Goal: Obtain resource: Download file/media

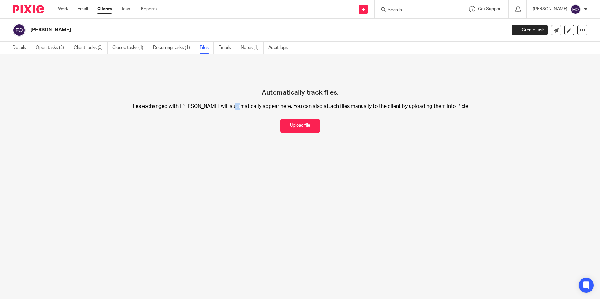
drag, startPoint x: 225, startPoint y: 107, endPoint x: 229, endPoint y: 107, distance: 3.8
click at [229, 107] on p "Files exchanged with [PERSON_NAME] will automatically appear here. You can also…" at bounding box center [299, 106] width 383 height 7
drag, startPoint x: 229, startPoint y: 107, endPoint x: 234, endPoint y: 120, distance: 14.5
click at [234, 120] on div "Automatically track files. Files exchanged with Francis O'Neill will automatica…" at bounding box center [300, 100] width 574 height 66
drag, startPoint x: 318, startPoint y: 115, endPoint x: 109, endPoint y: 10, distance: 234.0
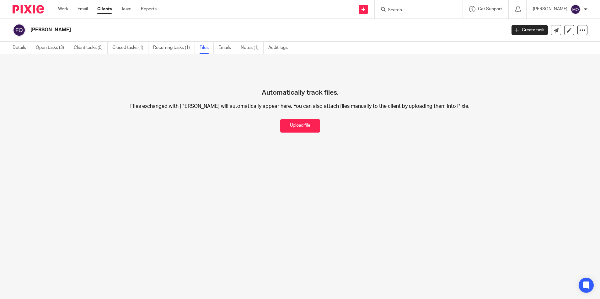
click at [109, 10] on link "Clients" at bounding box center [104, 9] width 14 height 6
click at [109, 11] on link "Clients" at bounding box center [104, 9] width 14 height 6
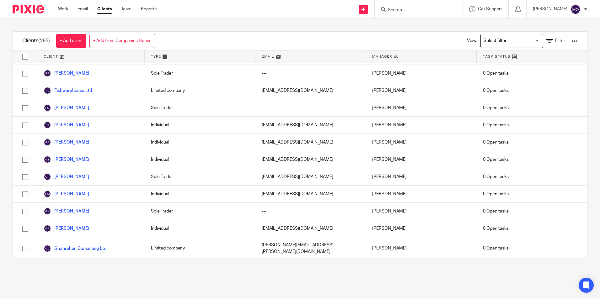
scroll to position [1662, 0]
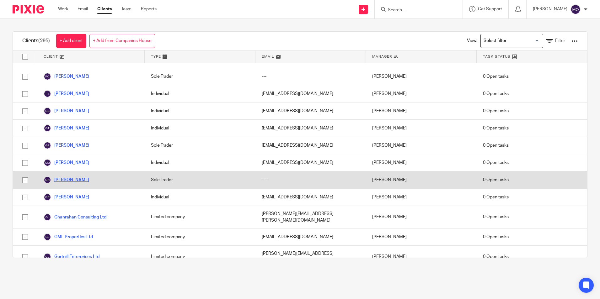
click at [67, 176] on link "[PERSON_NAME]" at bounding box center [66, 180] width 45 height 8
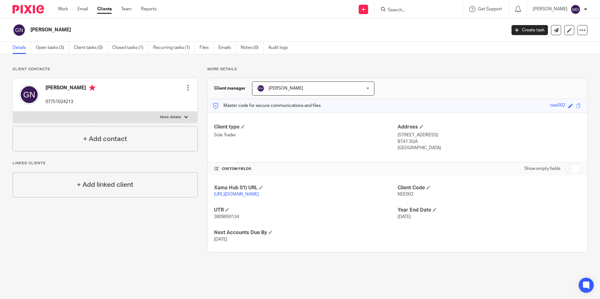
drag, startPoint x: 32, startPoint y: 30, endPoint x: 70, endPoint y: 32, distance: 38.3
click at [70, 32] on h2 "[PERSON_NAME]" at bounding box center [218, 30] width 377 height 7
drag, startPoint x: 70, startPoint y: 32, endPoint x: 58, endPoint y: 30, distance: 11.7
copy h2 "[PERSON_NAME]"
click at [202, 49] on link "Files" at bounding box center [206, 48] width 14 height 12
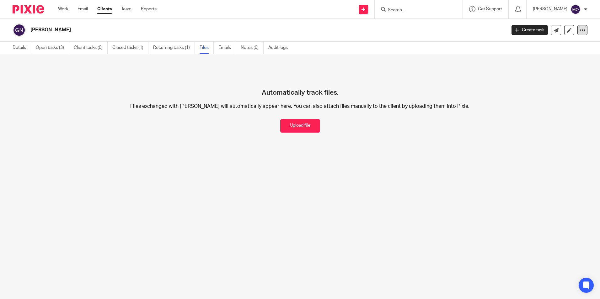
click at [580, 30] on div at bounding box center [582, 30] width 10 height 10
click at [567, 56] on link "Export data" at bounding box center [542, 54] width 69 height 9
click at [110, 11] on link "Clients" at bounding box center [104, 9] width 14 height 6
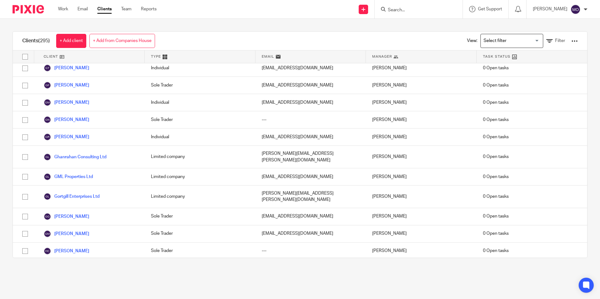
scroll to position [1785, 0]
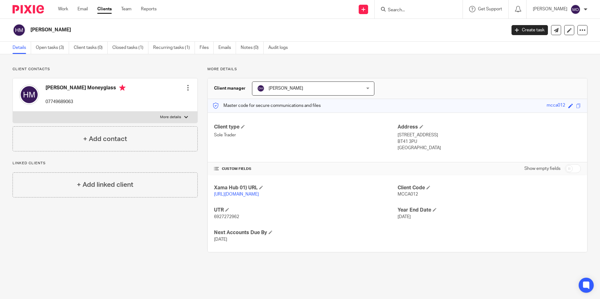
drag, startPoint x: 31, startPoint y: 29, endPoint x: 76, endPoint y: 35, distance: 45.2
click at [76, 35] on div "Hugh McCann" at bounding box center [257, 30] width 489 height 13
drag, startPoint x: 76, startPoint y: 35, endPoint x: 50, endPoint y: 29, distance: 26.9
click at [204, 51] on link "Files" at bounding box center [206, 48] width 14 height 12
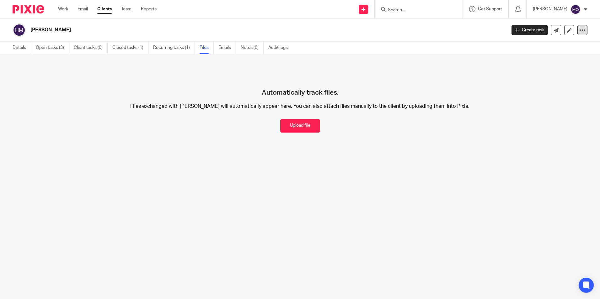
click at [579, 30] on icon at bounding box center [582, 30] width 6 height 6
click at [548, 53] on link "Export data" at bounding box center [542, 54] width 69 height 9
click at [278, 18] on div "Send new email Create task Add client Request signature Get Support Contact Sup…" at bounding box center [383, 9] width 434 height 18
click at [101, 9] on link "Clients" at bounding box center [104, 9] width 14 height 6
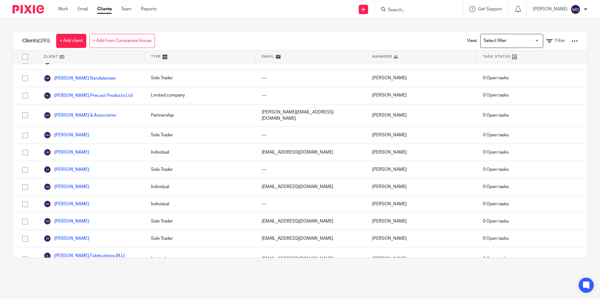
scroll to position [1944, 0]
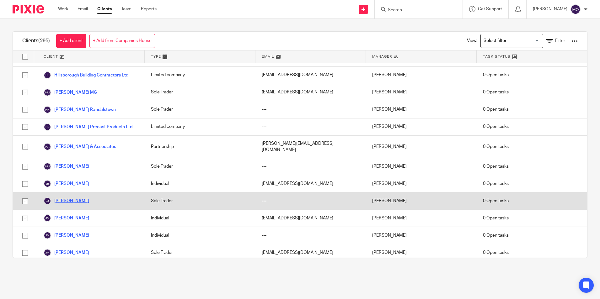
click at [76, 197] on link "[PERSON_NAME]" at bounding box center [66, 201] width 45 height 8
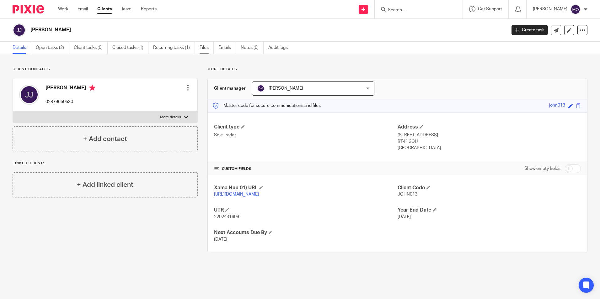
click at [203, 49] on link "Files" at bounding box center [206, 48] width 14 height 12
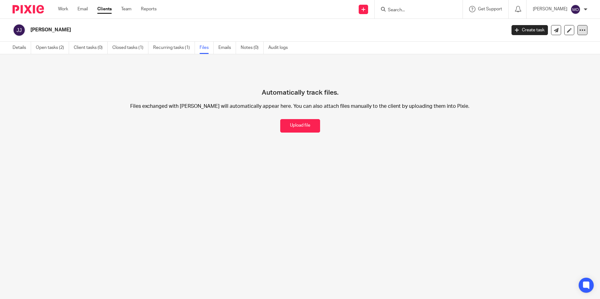
click at [580, 31] on icon at bounding box center [582, 30] width 6 height 6
click at [526, 55] on link "Export data" at bounding box center [542, 54] width 69 height 9
click at [29, 29] on div "[PERSON_NAME]" at bounding box center [257, 30] width 489 height 13
drag, startPoint x: 30, startPoint y: 29, endPoint x: 82, endPoint y: 31, distance: 51.1
click at [82, 31] on h2 "[PERSON_NAME]" at bounding box center [218, 30] width 377 height 7
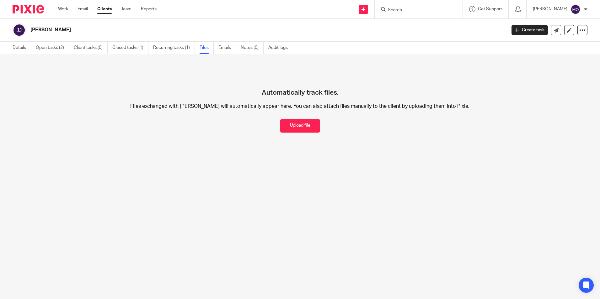
drag, startPoint x: 82, startPoint y: 31, endPoint x: 55, endPoint y: 28, distance: 27.1
copy h2 "[PERSON_NAME]"
click at [399, 77] on div "Automatically track files. Files exchanged with [PERSON_NAME] will automaticall…" at bounding box center [300, 100] width 574 height 66
click at [99, 7] on link "Clients" at bounding box center [104, 9] width 14 height 6
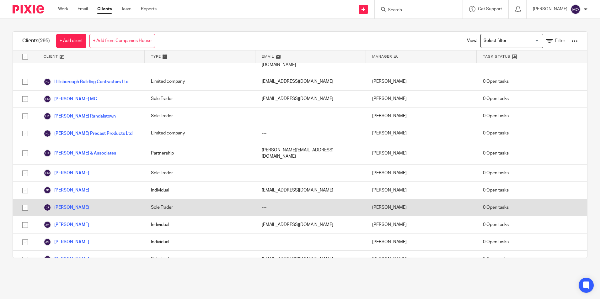
scroll to position [1906, 0]
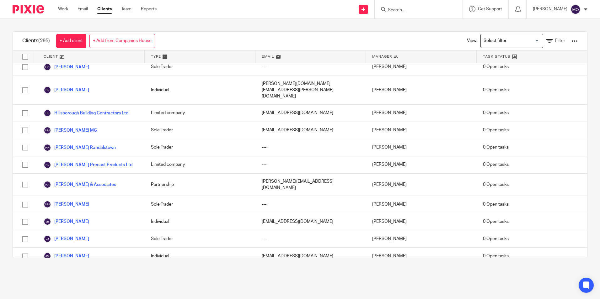
click at [74, 287] on link "[PERSON_NAME]" at bounding box center [66, 291] width 45 height 8
click at [69, 287] on link "[PERSON_NAME]" at bounding box center [66, 291] width 45 height 8
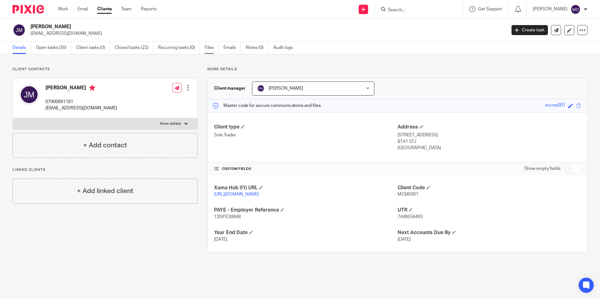
click at [212, 50] on link "Files" at bounding box center [211, 48] width 14 height 12
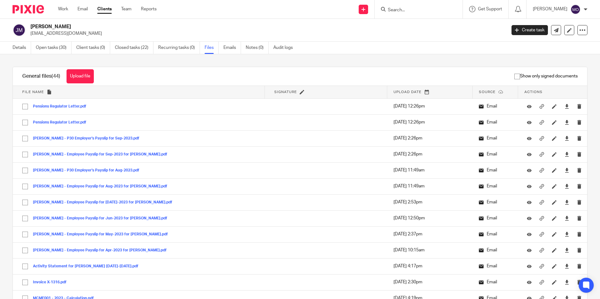
drag, startPoint x: 31, startPoint y: 25, endPoint x: 73, endPoint y: 25, distance: 42.0
click at [73, 25] on h2 "[PERSON_NAME]" at bounding box center [218, 27] width 377 height 7
drag, startPoint x: 73, startPoint y: 25, endPoint x: 63, endPoint y: 26, distance: 9.8
copy h2 "[PERSON_NAME]"
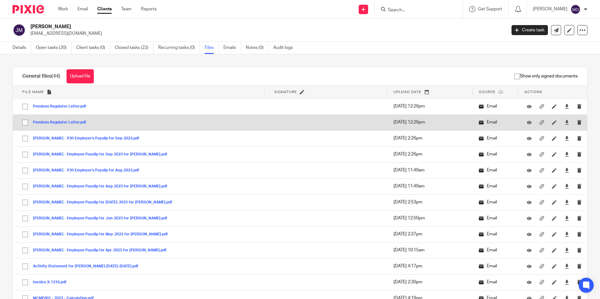
drag, startPoint x: 27, startPoint y: 106, endPoint x: 29, endPoint y: 117, distance: 11.1
click at [27, 106] on input "checkbox" at bounding box center [25, 107] width 12 height 12
checkbox input "true"
click at [26, 124] on input "checkbox" at bounding box center [25, 123] width 12 height 12
checkbox input "true"
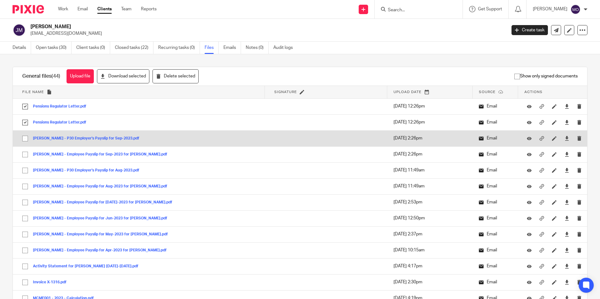
click at [24, 139] on input "checkbox" at bounding box center [25, 139] width 12 height 12
checkbox input "true"
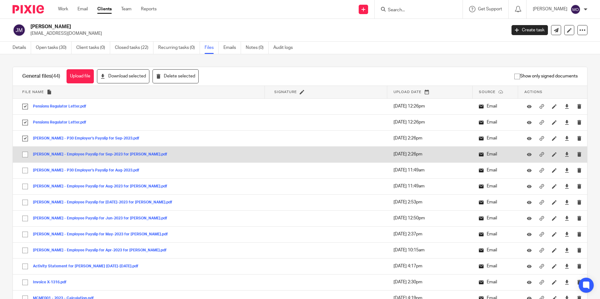
click at [26, 153] on input "checkbox" at bounding box center [25, 155] width 12 height 12
checkbox input "true"
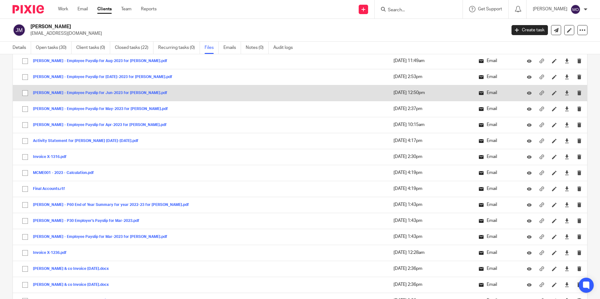
scroll to position [94, 0]
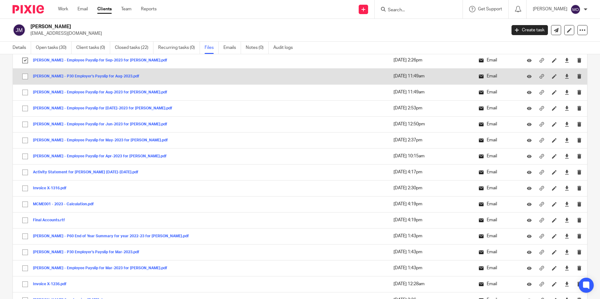
drag, startPoint x: 23, startPoint y: 78, endPoint x: 23, endPoint y: 84, distance: 5.6
click at [23, 79] on input "checkbox" at bounding box center [25, 77] width 12 height 12
checkbox input "true"
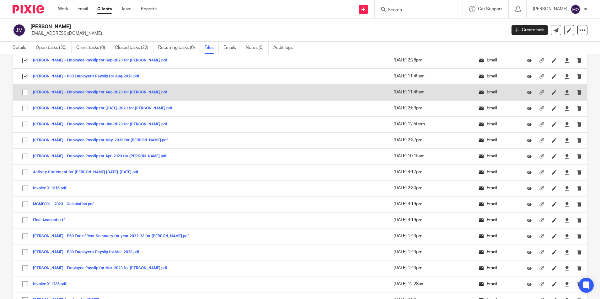
click at [24, 90] on input "checkbox" at bounding box center [25, 93] width 12 height 12
checkbox input "true"
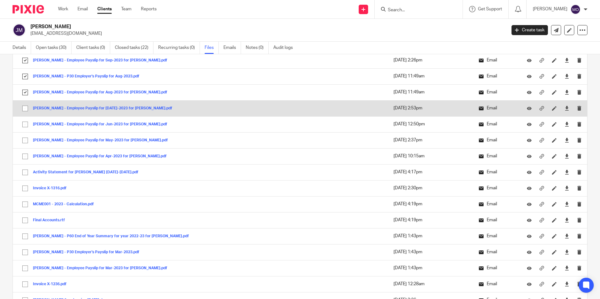
click at [26, 105] on input "checkbox" at bounding box center [25, 109] width 12 height 12
checkbox input "true"
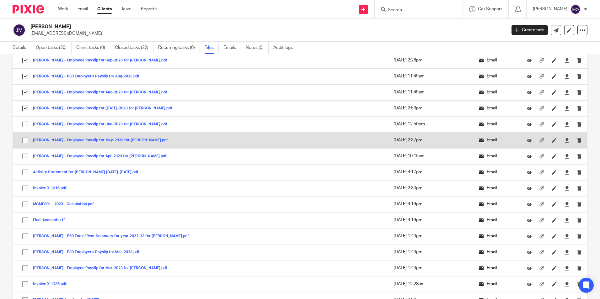
drag, startPoint x: 26, startPoint y: 120, endPoint x: 27, endPoint y: 142, distance: 22.6
click at [26, 121] on input "checkbox" at bounding box center [25, 125] width 12 height 12
checkbox input "true"
click at [27, 142] on input "checkbox" at bounding box center [25, 141] width 12 height 12
checkbox input "true"
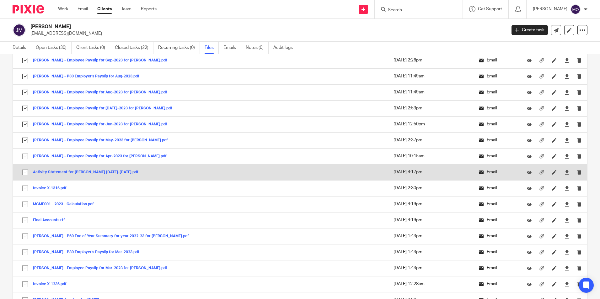
drag, startPoint x: 27, startPoint y: 158, endPoint x: 25, endPoint y: 170, distance: 12.1
click at [27, 158] on input "checkbox" at bounding box center [25, 157] width 12 height 12
checkbox input "true"
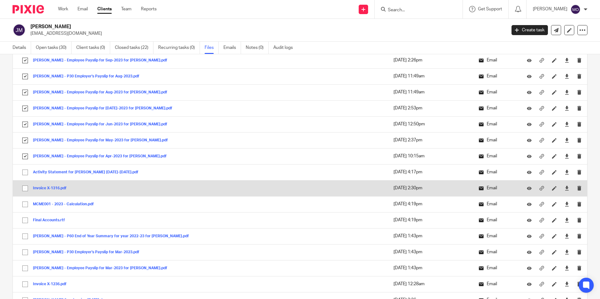
drag, startPoint x: 25, startPoint y: 170, endPoint x: 28, endPoint y: 182, distance: 12.9
click at [25, 170] on input "checkbox" at bounding box center [25, 172] width 12 height 12
checkbox input "true"
click at [29, 186] on input "checkbox" at bounding box center [25, 188] width 12 height 12
checkbox input "true"
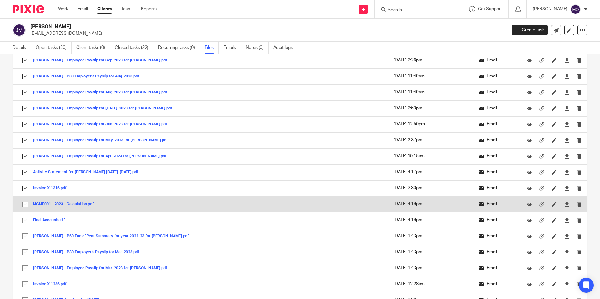
click at [27, 203] on input "checkbox" at bounding box center [25, 204] width 12 height 12
checkbox input "true"
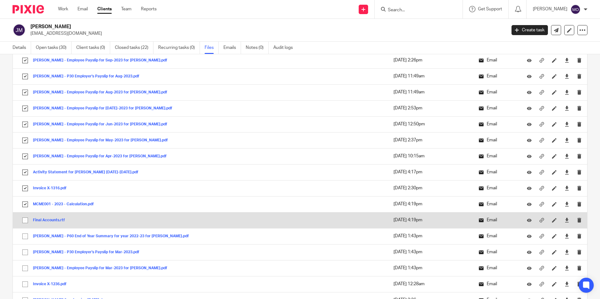
click at [25, 226] on td "Final Accounts.rtf Final Accounts Save" at bounding box center [139, 220] width 252 height 16
click at [26, 219] on input "checkbox" at bounding box center [25, 220] width 12 height 12
checkbox input "true"
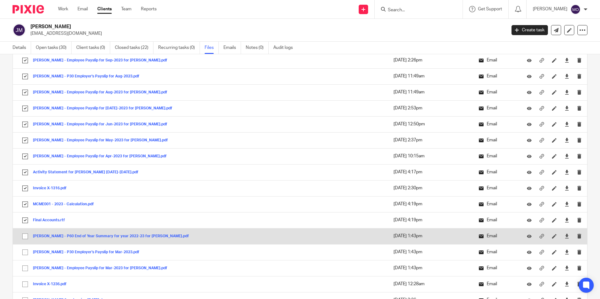
drag, startPoint x: 25, startPoint y: 228, endPoint x: 25, endPoint y: 233, distance: 5.0
click at [25, 232] on td "James McMeel - P60 End of Year Summary for year 2022-23 for Sinead McMeel.pdf J…" at bounding box center [139, 236] width 252 height 16
drag, startPoint x: 24, startPoint y: 235, endPoint x: 23, endPoint y: 244, distance: 9.1
click at [24, 235] on input "checkbox" at bounding box center [25, 236] width 12 height 12
checkbox input "true"
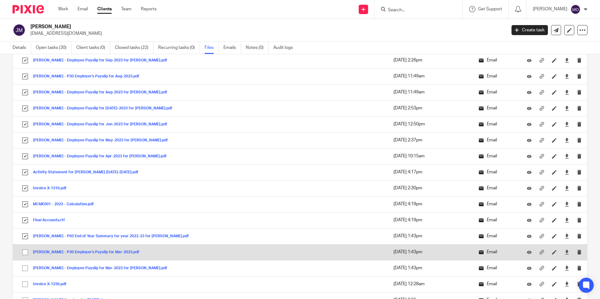
drag, startPoint x: 25, startPoint y: 255, endPoint x: 24, endPoint y: 266, distance: 11.0
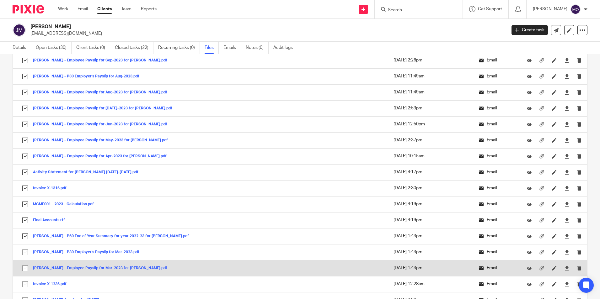
click at [25, 256] on input "checkbox" at bounding box center [25, 252] width 12 height 12
checkbox input "true"
click at [24, 268] on input "checkbox" at bounding box center [25, 268] width 12 height 12
checkbox input "true"
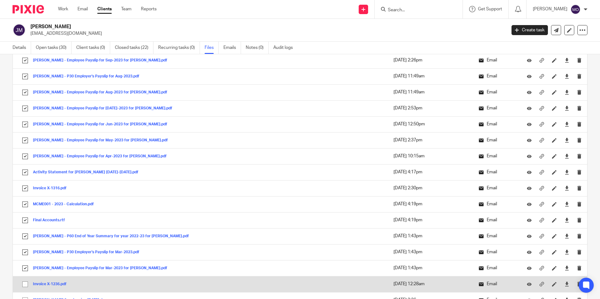
click at [25, 282] on input "checkbox" at bounding box center [25, 284] width 12 height 12
checkbox input "true"
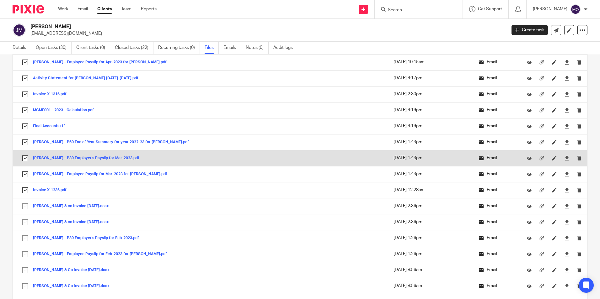
scroll to position [219, 0]
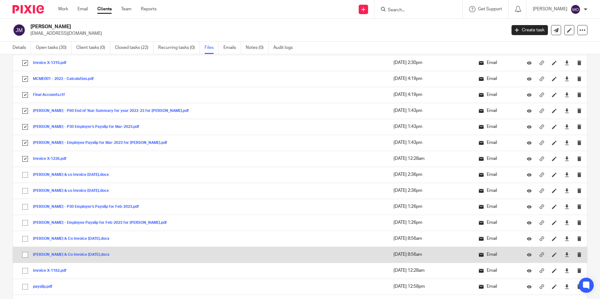
click at [26, 253] on input "checkbox" at bounding box center [25, 255] width 12 height 12
checkbox input "true"
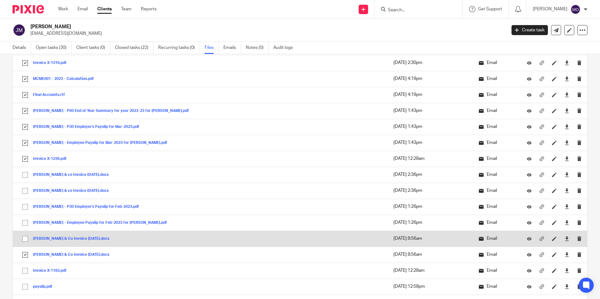
click at [22, 238] on input "checkbox" at bounding box center [25, 239] width 12 height 12
checkbox input "true"
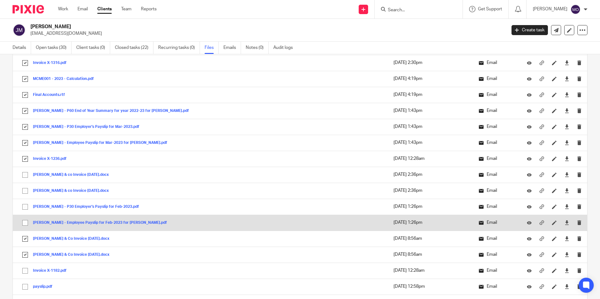
click at [24, 223] on input "checkbox" at bounding box center [25, 223] width 12 height 12
checkbox input "true"
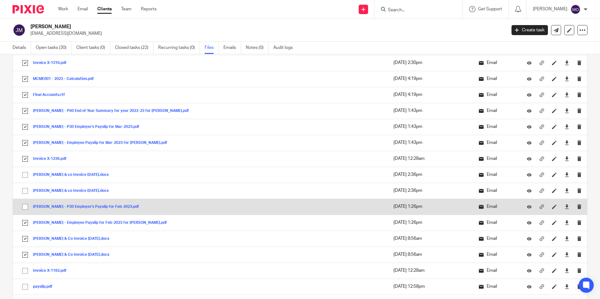
click at [25, 209] on input "checkbox" at bounding box center [25, 207] width 12 height 12
checkbox input "true"
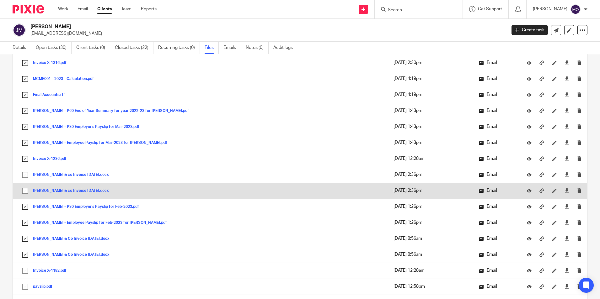
click at [26, 190] on input "checkbox" at bounding box center [25, 191] width 12 height 12
checkbox input "true"
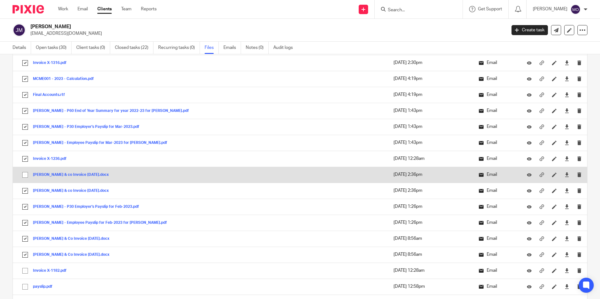
click at [28, 177] on input "checkbox" at bounding box center [25, 175] width 12 height 12
checkbox input "true"
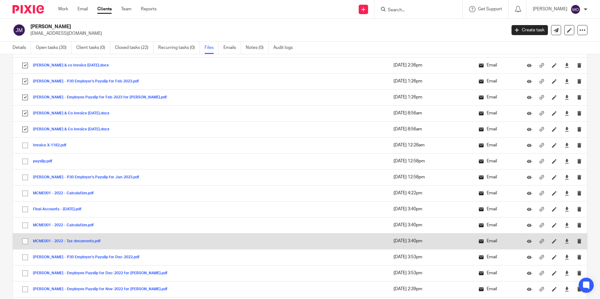
scroll to position [408, 0]
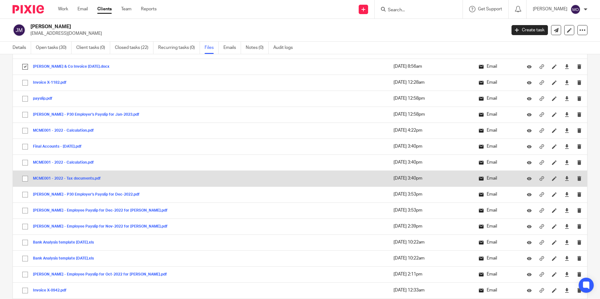
drag, startPoint x: 25, startPoint y: 179, endPoint x: 25, endPoint y: 171, distance: 8.2
click at [25, 179] on input "checkbox" at bounding box center [25, 179] width 12 height 12
checkbox input "true"
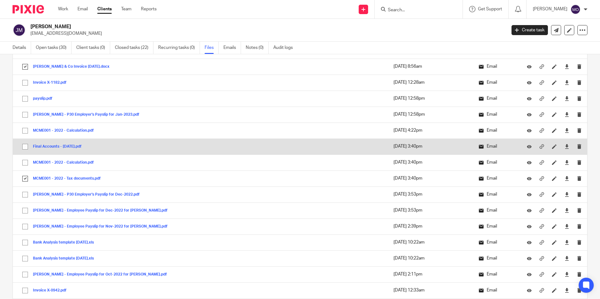
drag, startPoint x: 25, startPoint y: 163, endPoint x: 27, endPoint y: 154, distance: 9.3
click at [26, 161] on input "checkbox" at bounding box center [25, 163] width 12 height 12
checkbox input "true"
drag, startPoint x: 25, startPoint y: 148, endPoint x: 26, endPoint y: 142, distance: 6.0
click at [25, 146] on input "checkbox" at bounding box center [25, 147] width 12 height 12
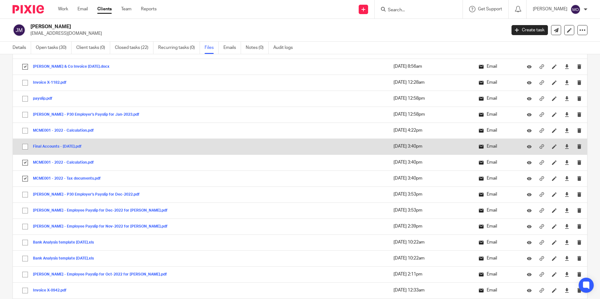
checkbox input "true"
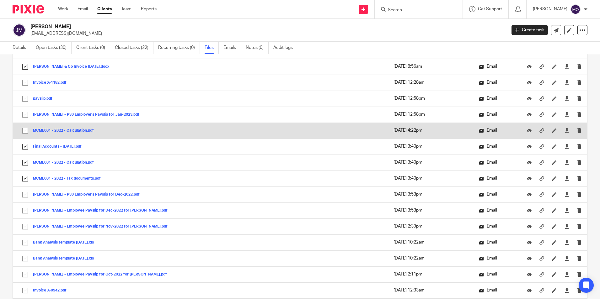
click at [25, 128] on input "checkbox" at bounding box center [25, 131] width 12 height 12
checkbox input "true"
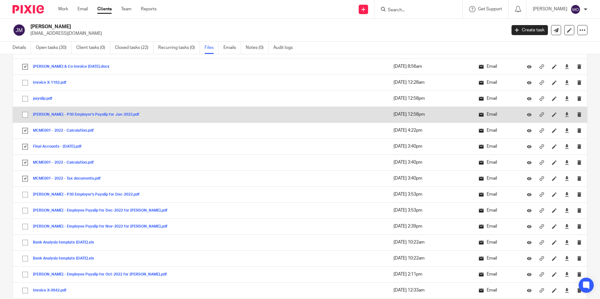
click at [26, 111] on input "checkbox" at bounding box center [25, 115] width 12 height 12
checkbox input "true"
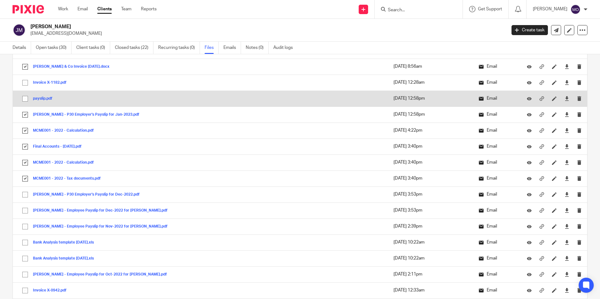
click at [24, 99] on input "checkbox" at bounding box center [25, 99] width 12 height 12
checkbox input "true"
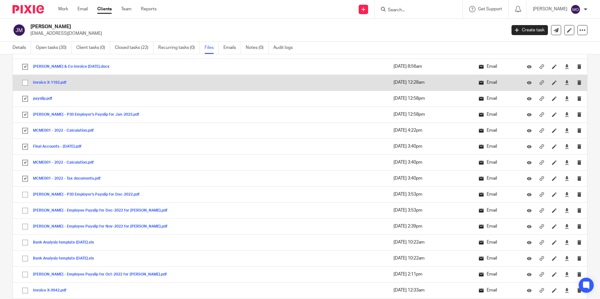
click at [24, 84] on input "checkbox" at bounding box center [25, 83] width 12 height 12
checkbox input "true"
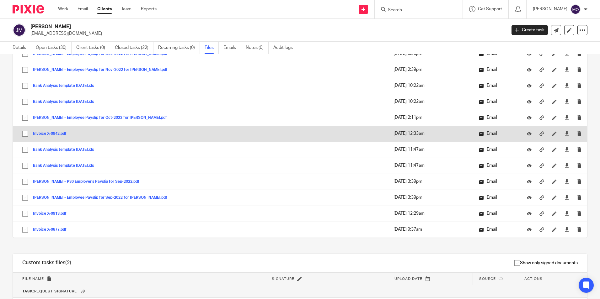
scroll to position [596, 0]
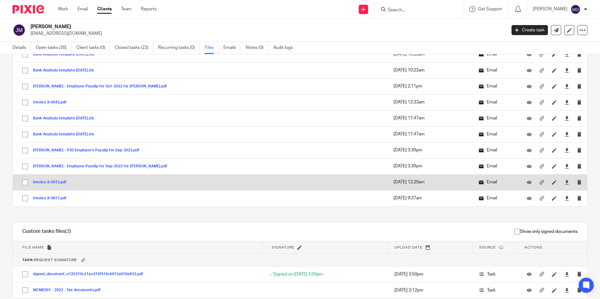
drag, startPoint x: 24, startPoint y: 198, endPoint x: 23, endPoint y: 183, distance: 14.5
click at [24, 196] on input "checkbox" at bounding box center [25, 199] width 12 height 12
checkbox input "true"
drag, startPoint x: 23, startPoint y: 182, endPoint x: 27, endPoint y: 170, distance: 13.4
click at [24, 180] on input "checkbox" at bounding box center [25, 183] width 12 height 12
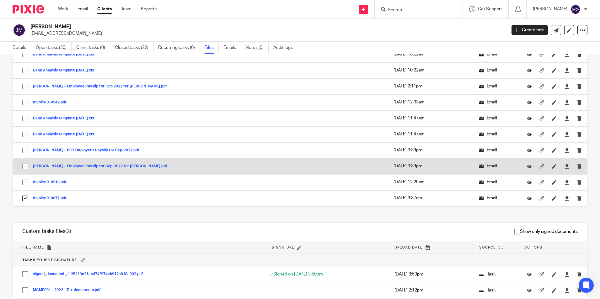
checkbox input "true"
click at [27, 164] on input "checkbox" at bounding box center [25, 167] width 12 height 12
checkbox input "true"
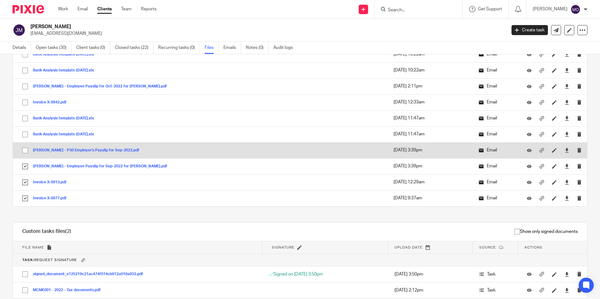
click at [24, 152] on input "checkbox" at bounding box center [25, 151] width 12 height 12
checkbox input "true"
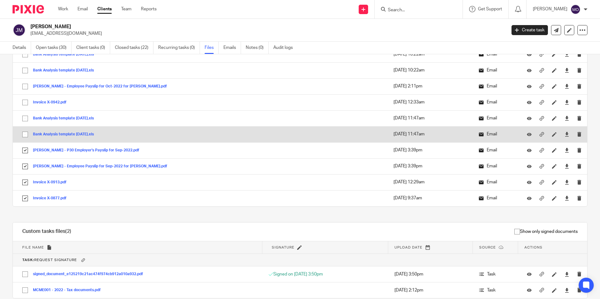
click at [25, 133] on input "checkbox" at bounding box center [25, 135] width 12 height 12
checkbox input "true"
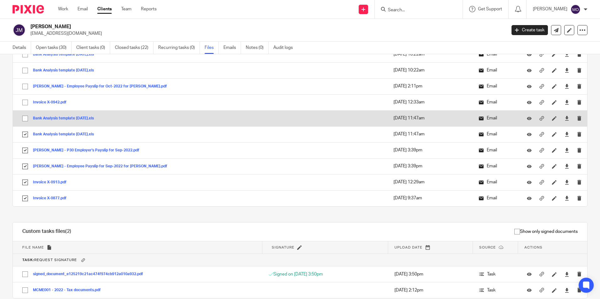
click at [24, 118] on input "checkbox" at bounding box center [25, 119] width 12 height 12
checkbox input "true"
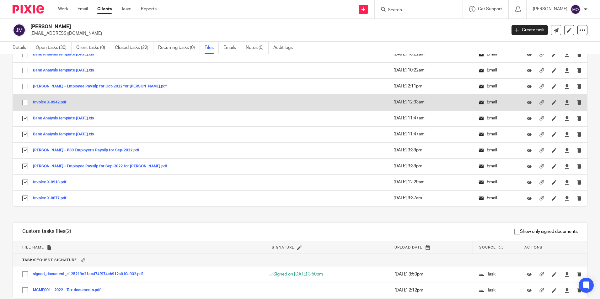
click at [26, 106] on input "checkbox" at bounding box center [25, 103] width 12 height 12
checkbox input "true"
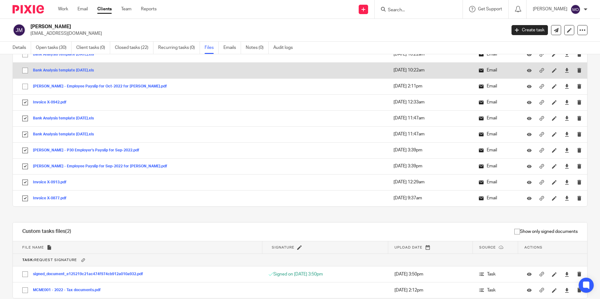
drag, startPoint x: 25, startPoint y: 85, endPoint x: 25, endPoint y: 78, distance: 6.9
click at [25, 83] on input "checkbox" at bounding box center [25, 87] width 12 height 12
checkbox input "true"
click at [26, 71] on input "checkbox" at bounding box center [25, 71] width 12 height 12
checkbox input "true"
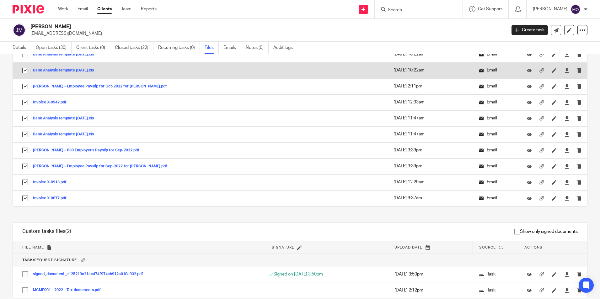
scroll to position [564, 0]
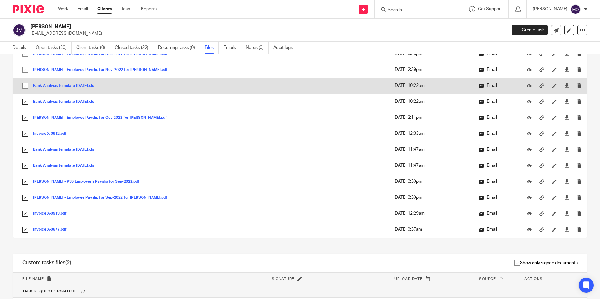
drag, startPoint x: 25, startPoint y: 85, endPoint x: 24, endPoint y: 78, distance: 7.4
click at [25, 85] on input "checkbox" at bounding box center [25, 86] width 12 height 12
checkbox input "true"
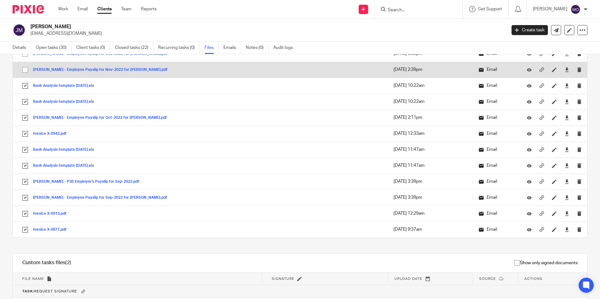
click at [25, 74] on input "checkbox" at bounding box center [25, 70] width 12 height 12
checkbox input "true"
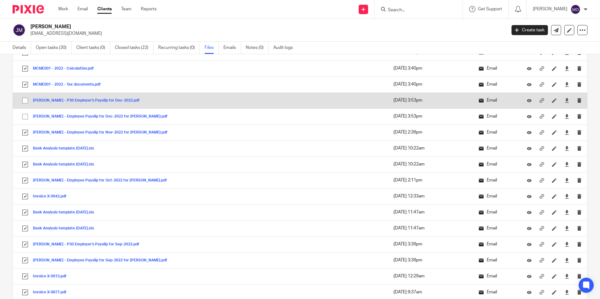
click at [24, 114] on input "checkbox" at bounding box center [25, 117] width 12 height 12
checkbox input "true"
click at [23, 99] on input "checkbox" at bounding box center [25, 101] width 12 height 12
checkbox input "true"
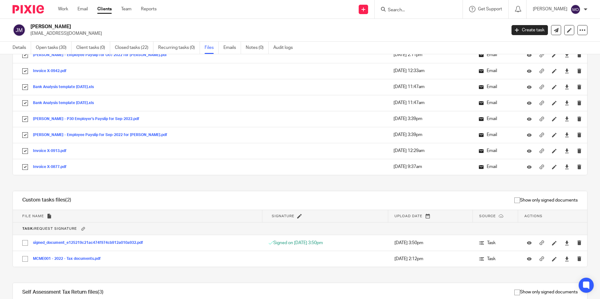
scroll to position [690, 0]
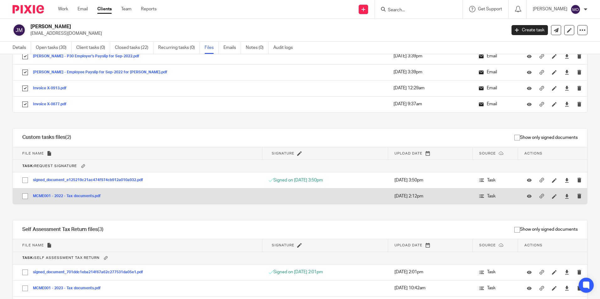
drag, startPoint x: 25, startPoint y: 193, endPoint x: 24, endPoint y: 185, distance: 8.5
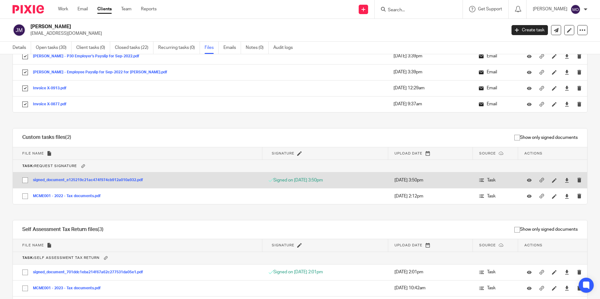
click at [24, 193] on input "checkbox" at bounding box center [25, 196] width 12 height 12
checkbox input "true"
click at [23, 183] on input "checkbox" at bounding box center [25, 180] width 12 height 12
checkbox input "true"
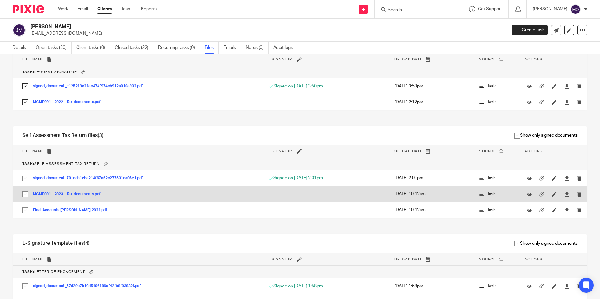
scroll to position [815, 0]
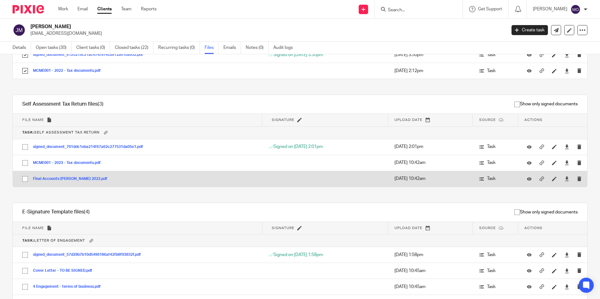
click at [26, 179] on input "checkbox" at bounding box center [25, 179] width 12 height 12
checkbox input "true"
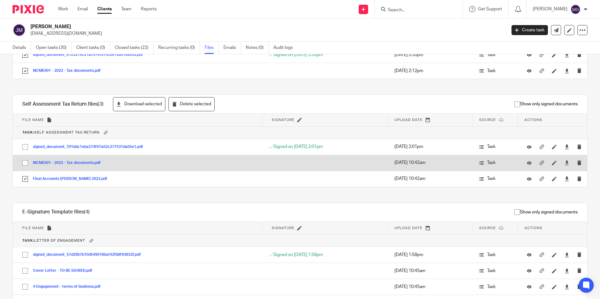
click at [25, 162] on input "checkbox" at bounding box center [25, 163] width 12 height 12
checkbox input "true"
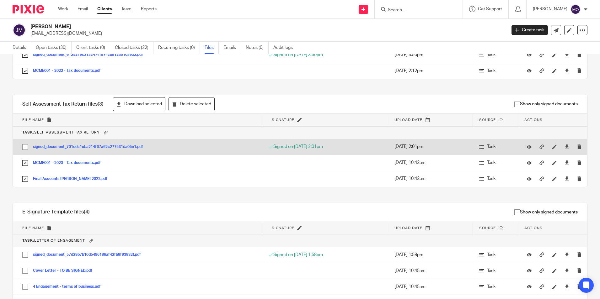
click at [27, 150] on input "checkbox" at bounding box center [25, 147] width 12 height 12
checkbox input "true"
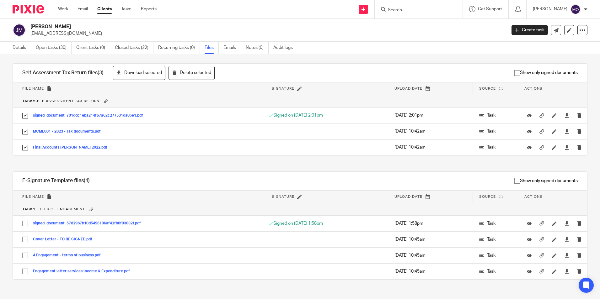
scroll to position [855, 0]
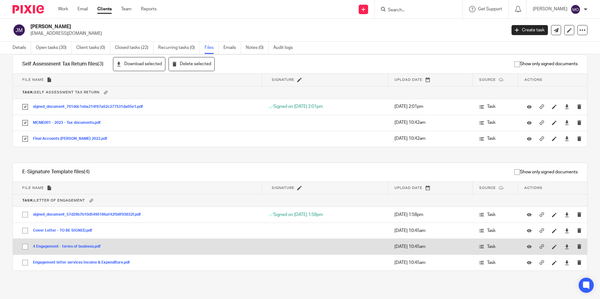
drag, startPoint x: 24, startPoint y: 263, endPoint x: 24, endPoint y: 254, distance: 8.8
click at [24, 261] on input "checkbox" at bounding box center [25, 263] width 12 height 12
checkbox input "true"
drag, startPoint x: 24, startPoint y: 244, endPoint x: 25, endPoint y: 235, distance: 8.7
click at [24, 244] on input "checkbox" at bounding box center [25, 247] width 12 height 12
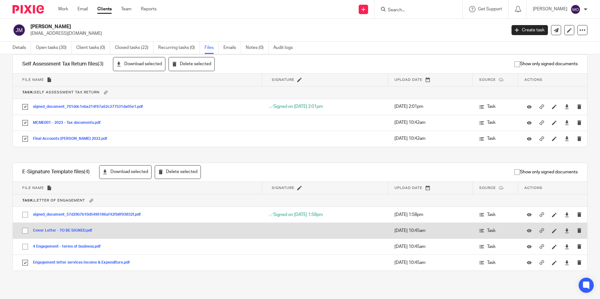
checkbox input "true"
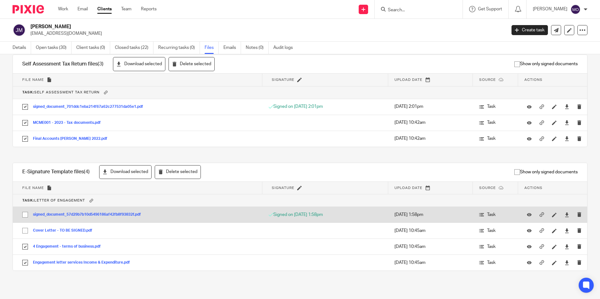
drag, startPoint x: 26, startPoint y: 231, endPoint x: 29, endPoint y: 221, distance: 10.8
click at [26, 231] on input "checkbox" at bounding box center [25, 231] width 12 height 12
checkbox input "true"
click at [26, 215] on input "checkbox" at bounding box center [25, 215] width 12 height 12
checkbox input "true"
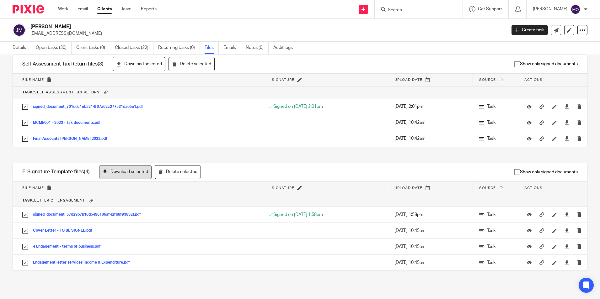
click at [122, 174] on button "Download selected" at bounding box center [125, 172] width 52 height 14
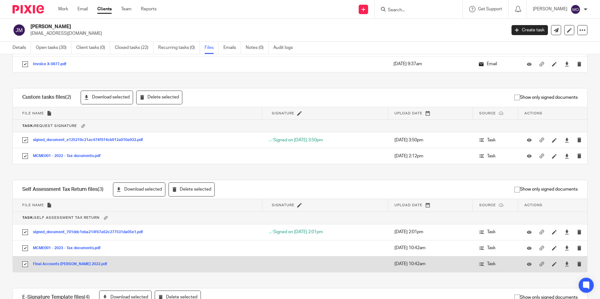
scroll to position [699, 0]
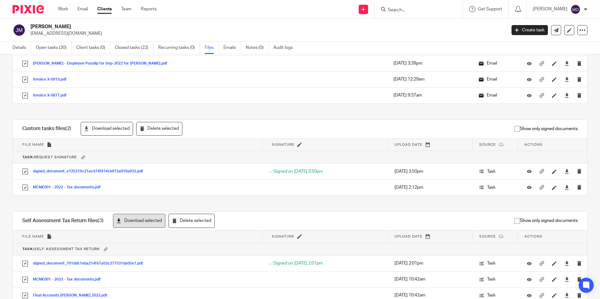
click at [124, 221] on button "Download selected" at bounding box center [139, 221] width 52 height 14
click at [106, 134] on button "Download selected" at bounding box center [107, 129] width 52 height 14
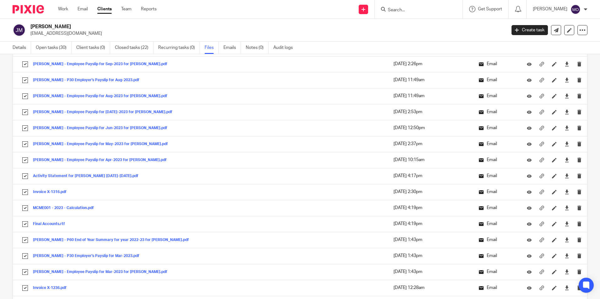
scroll to position [0, 0]
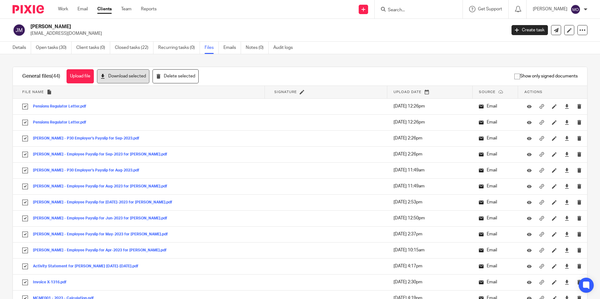
click at [110, 78] on button "Download selected" at bounding box center [123, 76] width 52 height 14
click at [579, 30] on icon at bounding box center [582, 30] width 6 height 6
click at [552, 52] on link "Export data" at bounding box center [542, 54] width 69 height 9
click at [101, 11] on link "Clients" at bounding box center [104, 9] width 14 height 6
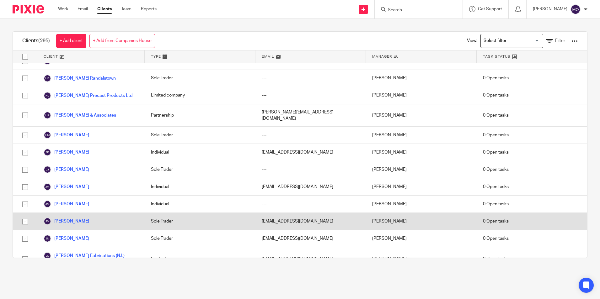
scroll to position [2007, 0]
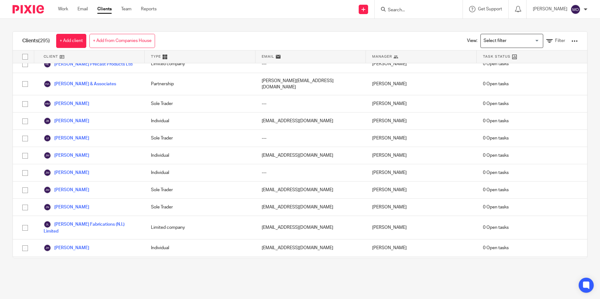
click at [71, 279] on link "[PERSON_NAME]" at bounding box center [66, 283] width 45 height 8
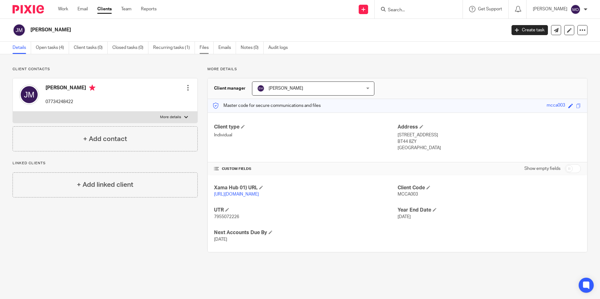
click at [202, 47] on link "Files" at bounding box center [206, 48] width 14 height 12
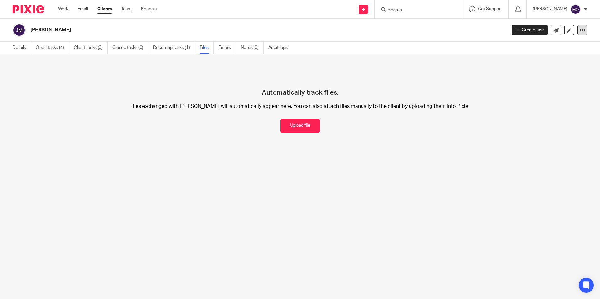
click at [579, 29] on icon at bounding box center [582, 30] width 6 height 6
click at [554, 54] on link "Export data" at bounding box center [542, 54] width 69 height 9
click at [427, 225] on main "John McCann Create task Update from Companies House Export data Merge Archive c…" at bounding box center [300, 149] width 600 height 299
click at [104, 7] on link "Clients" at bounding box center [104, 9] width 14 height 6
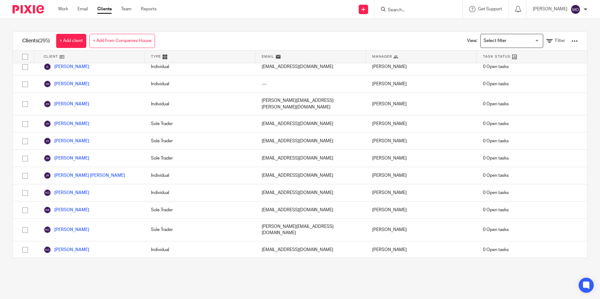
scroll to position [2174, 0]
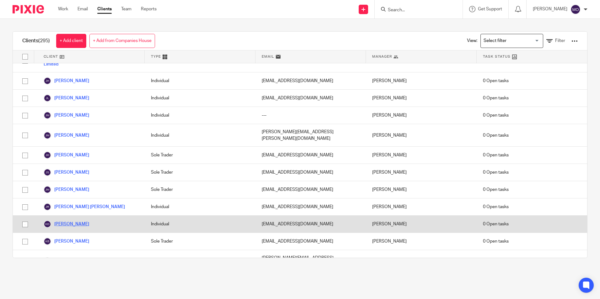
click at [77, 220] on link "[PERSON_NAME]" at bounding box center [66, 224] width 45 height 8
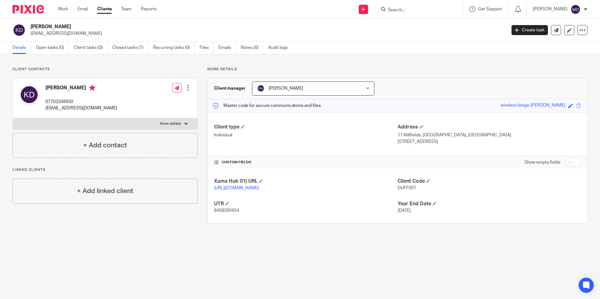
drag, startPoint x: 31, startPoint y: 27, endPoint x: 61, endPoint y: 22, distance: 30.4
click at [61, 22] on div "[PERSON_NAME] [EMAIL_ADDRESS][DOMAIN_NAME] Create task Update from Companies Ho…" at bounding box center [300, 30] width 600 height 23
drag, startPoint x: 61, startPoint y: 22, endPoint x: 56, endPoint y: 25, distance: 5.4
copy h2 "[PERSON_NAME]"
click at [204, 49] on link "Files" at bounding box center [206, 48] width 14 height 12
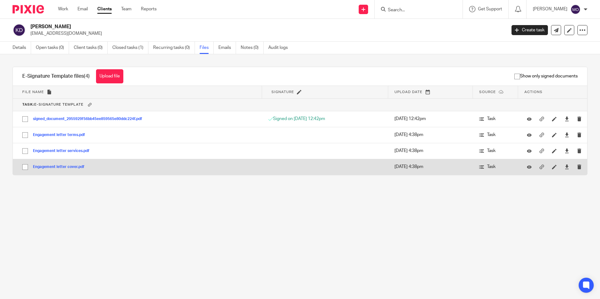
drag, startPoint x: 24, startPoint y: 166, endPoint x: 24, endPoint y: 161, distance: 4.7
click at [24, 164] on input "checkbox" at bounding box center [25, 167] width 12 height 12
checkbox input "true"
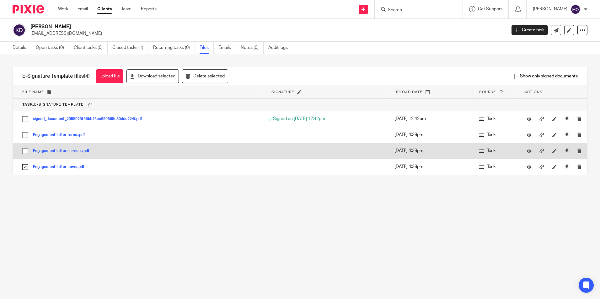
click at [27, 151] on input "checkbox" at bounding box center [25, 151] width 12 height 12
checkbox input "true"
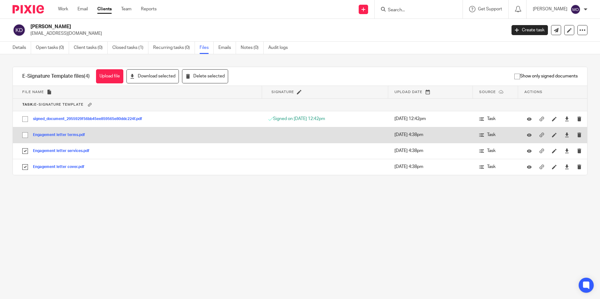
click at [23, 135] on input "checkbox" at bounding box center [25, 135] width 12 height 12
checkbox input "true"
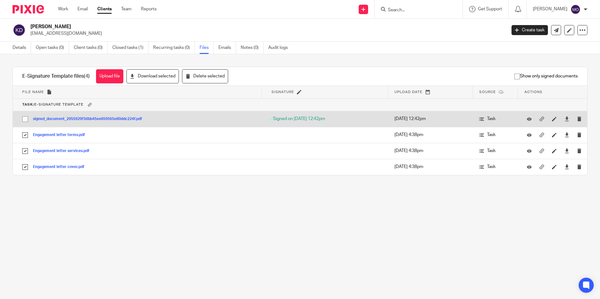
click at [25, 123] on input "checkbox" at bounding box center [25, 119] width 12 height 12
checkbox input "true"
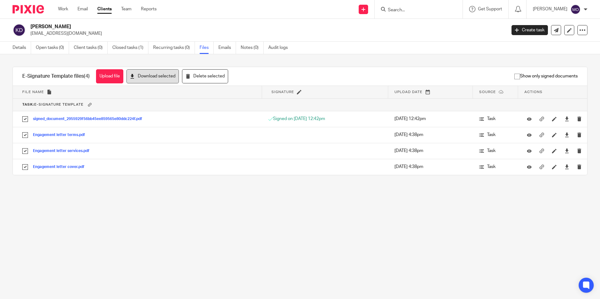
click at [152, 80] on button "Download selected" at bounding box center [152, 76] width 52 height 14
click at [577, 29] on div at bounding box center [582, 30] width 10 height 10
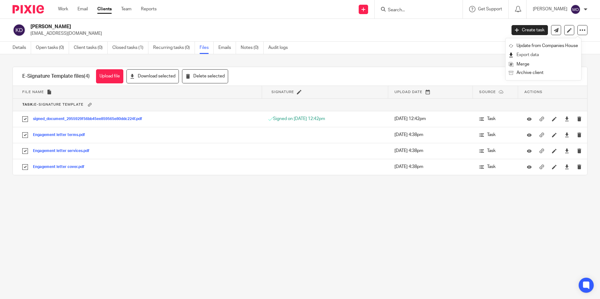
click at [533, 54] on link "Export data" at bounding box center [542, 54] width 69 height 9
click at [336, 30] on p "kplduffin@gmail.com" at bounding box center [265, 33] width 471 height 6
click at [106, 11] on link "Clients" at bounding box center [104, 9] width 14 height 6
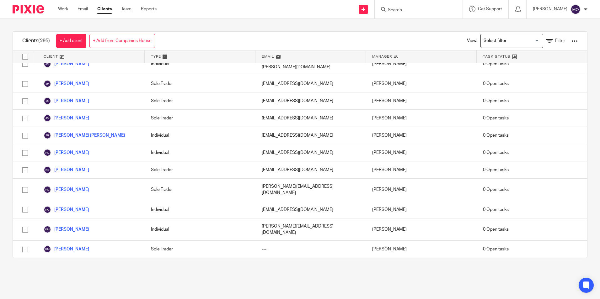
scroll to position [2214, 0]
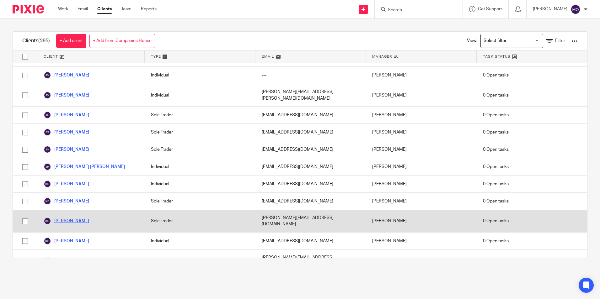
click at [78, 217] on link "[PERSON_NAME]" at bounding box center [66, 221] width 45 height 8
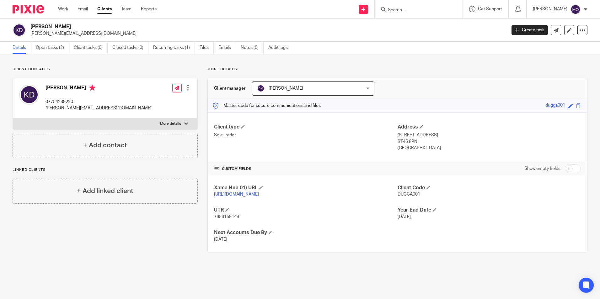
drag, startPoint x: 32, startPoint y: 26, endPoint x: 64, endPoint y: 28, distance: 32.3
click at [64, 28] on h2 "[PERSON_NAME]" at bounding box center [218, 27] width 377 height 7
drag, startPoint x: 64, startPoint y: 28, endPoint x: 58, endPoint y: 28, distance: 6.0
copy h2 "[PERSON_NAME]"
click at [203, 46] on link "Files" at bounding box center [206, 48] width 14 height 12
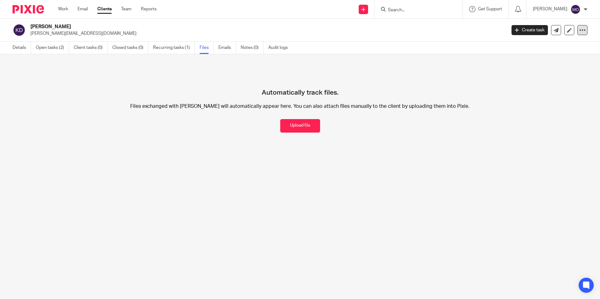
click at [579, 28] on icon at bounding box center [582, 30] width 6 height 6
click at [562, 54] on link "Export data" at bounding box center [542, 54] width 69 height 9
click at [101, 9] on link "Clients" at bounding box center [104, 9] width 14 height 6
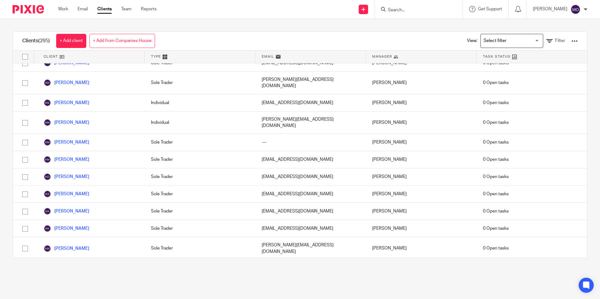
scroll to position [2379, 0]
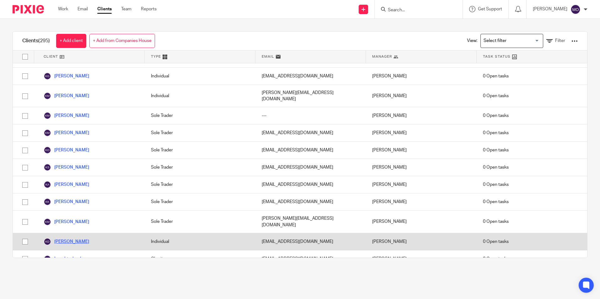
click at [70, 238] on link "[PERSON_NAME]" at bounding box center [66, 242] width 45 height 8
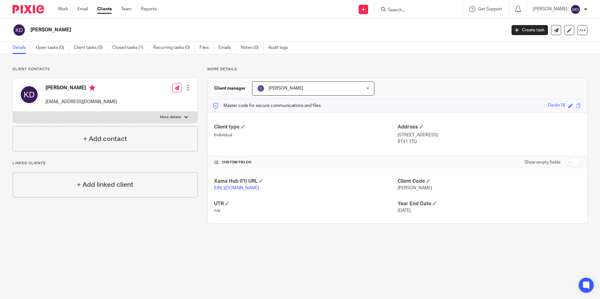
drag, startPoint x: 34, startPoint y: 30, endPoint x: 56, endPoint y: 31, distance: 22.3
click at [56, 31] on h2 "[PERSON_NAME]" at bounding box center [218, 30] width 377 height 7
click at [203, 45] on link "Files" at bounding box center [206, 48] width 14 height 12
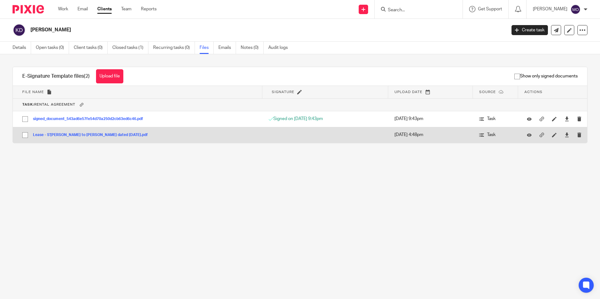
click at [25, 136] on input "checkbox" at bounding box center [25, 135] width 12 height 12
checkbox input "true"
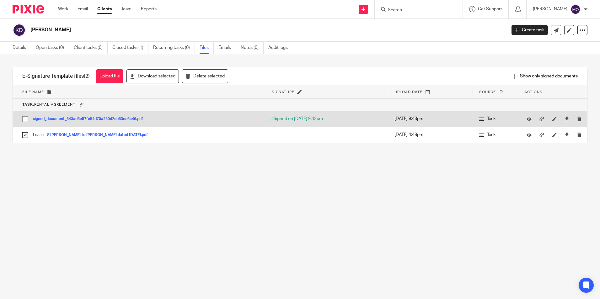
click at [22, 119] on input "checkbox" at bounding box center [25, 119] width 12 height 12
checkbox input "true"
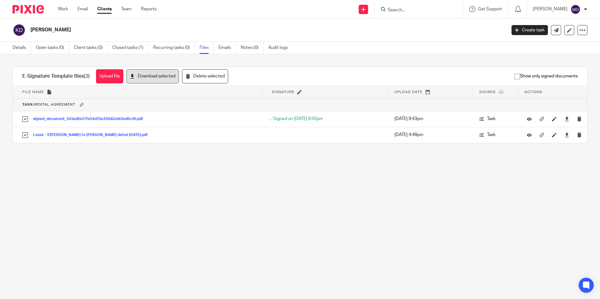
click at [135, 71] on button "Download selected" at bounding box center [152, 76] width 52 height 14
click at [579, 29] on icon at bounding box center [582, 30] width 6 height 6
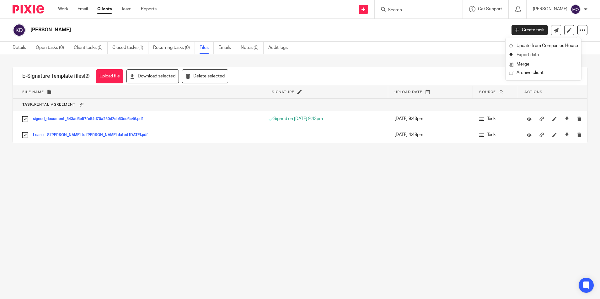
click at [537, 55] on link "Export data" at bounding box center [542, 54] width 69 height 9
click at [401, 29] on h2 "[PERSON_NAME]" at bounding box center [218, 30] width 377 height 7
click at [110, 8] on link "Clients" at bounding box center [104, 9] width 14 height 6
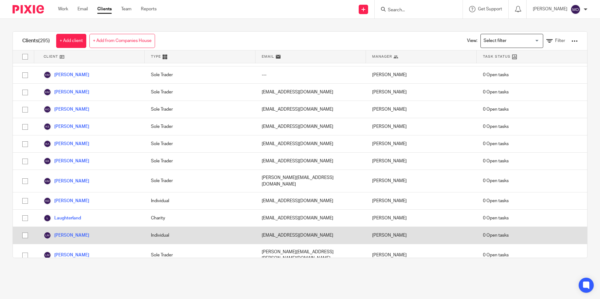
scroll to position [2326, 0]
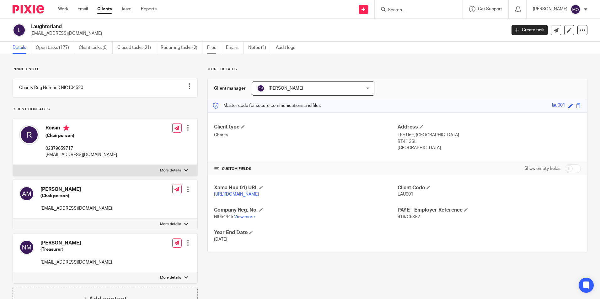
click at [209, 50] on link "Files" at bounding box center [214, 48] width 14 height 12
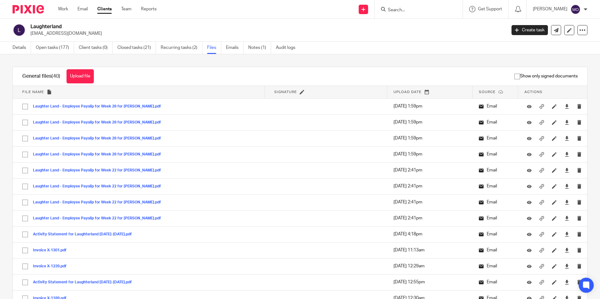
drag, startPoint x: 30, startPoint y: 26, endPoint x: 78, endPoint y: 30, distance: 47.5
click at [78, 30] on h2 "Laughterland" at bounding box center [218, 27] width 377 height 7
drag, startPoint x: 78, startPoint y: 30, endPoint x: 58, endPoint y: 28, distance: 20.2
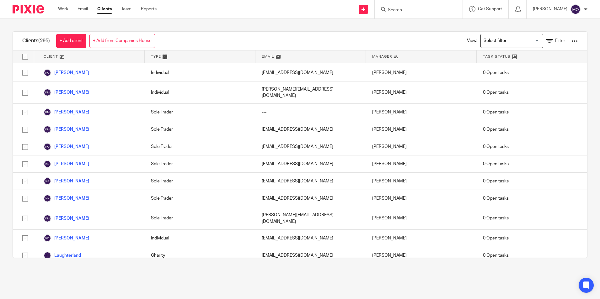
scroll to position [2351, 0]
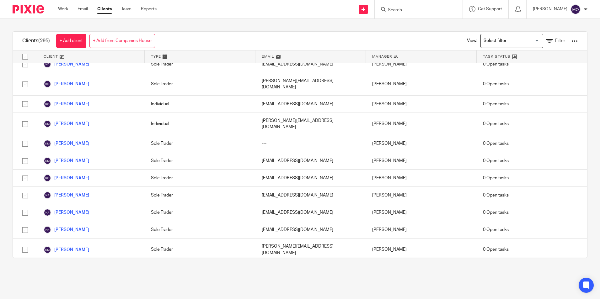
click at [67, 299] on link "[PERSON_NAME]" at bounding box center [66, 304] width 45 height 8
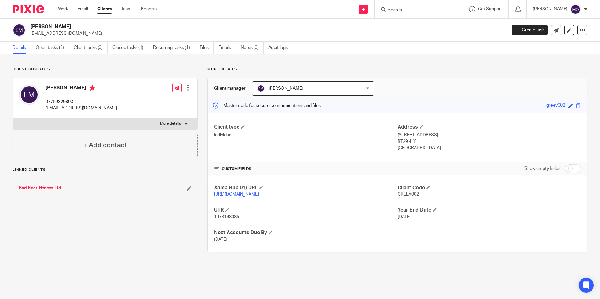
click at [199, 48] on ul "Details Open tasks (3) Client tasks (0) Closed tasks (1) Recurring tasks (1) Fi…" at bounding box center [155, 48] width 284 height 12
click at [206, 50] on link "Files" at bounding box center [206, 48] width 14 height 12
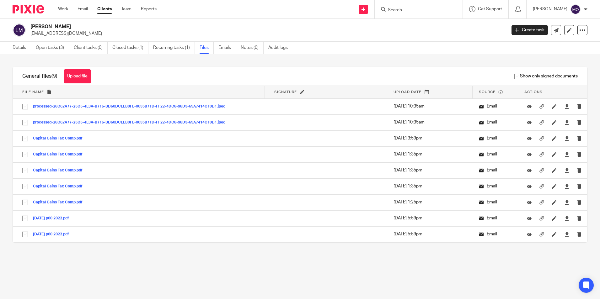
drag, startPoint x: 31, startPoint y: 25, endPoint x: 63, endPoint y: 26, distance: 32.6
click at [63, 26] on h2 "Laura McGreevy" at bounding box center [218, 27] width 377 height 7
drag, startPoint x: 63, startPoint y: 26, endPoint x: 40, endPoint y: 28, distance: 23.3
click at [40, 28] on h2 "Laura McGreevy" at bounding box center [218, 27] width 377 height 7
drag, startPoint x: 31, startPoint y: 25, endPoint x: 69, endPoint y: 27, distance: 38.3
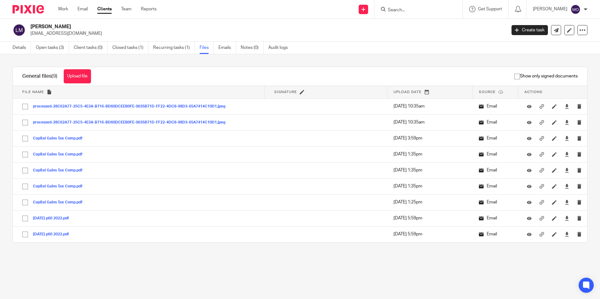
click at [69, 27] on h2 "[PERSON_NAME]" at bounding box center [218, 27] width 377 height 7
drag, startPoint x: 69, startPoint y: 27, endPoint x: 64, endPoint y: 27, distance: 5.0
copy h2 "[PERSON_NAME]"
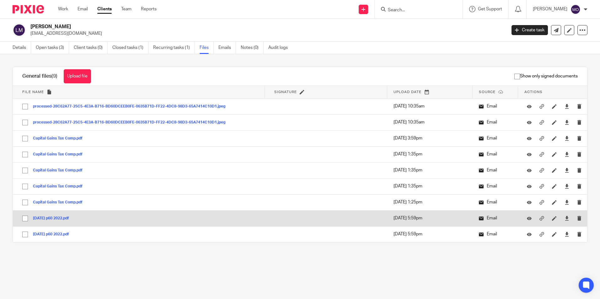
drag, startPoint x: 24, startPoint y: 234, endPoint x: 27, endPoint y: 224, distance: 10.0
click at [24, 234] on input "checkbox" at bounding box center [25, 235] width 12 height 12
checkbox input "true"
click at [26, 220] on input "checkbox" at bounding box center [25, 219] width 12 height 12
checkbox input "true"
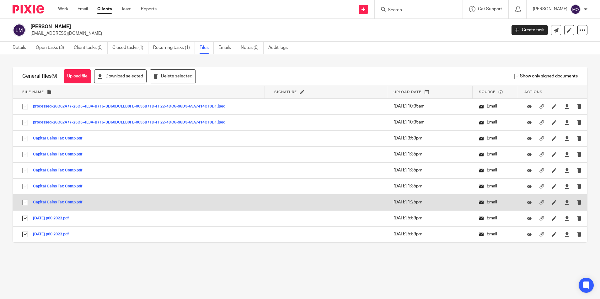
click at [24, 205] on input "checkbox" at bounding box center [25, 203] width 12 height 12
checkbox input "true"
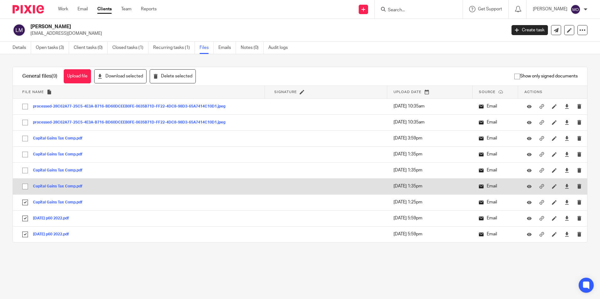
click at [25, 181] on td "Capital Gains Tax Comp.pdf Capital Gains Tax Comp Save" at bounding box center [139, 186] width 252 height 16
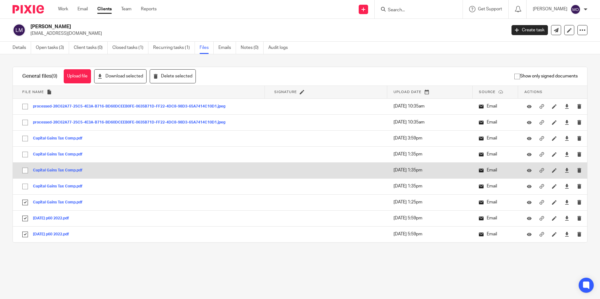
drag, startPoint x: 25, startPoint y: 184, endPoint x: 29, endPoint y: 172, distance: 12.6
click at [27, 184] on input "checkbox" at bounding box center [25, 187] width 12 height 12
checkbox input "true"
click at [29, 171] on input "checkbox" at bounding box center [25, 171] width 12 height 12
checkbox input "true"
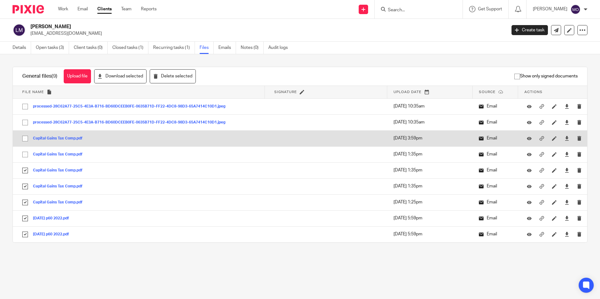
drag, startPoint x: 24, startPoint y: 154, endPoint x: 26, endPoint y: 144, distance: 10.0
click at [24, 153] on input "checkbox" at bounding box center [25, 155] width 12 height 12
checkbox input "true"
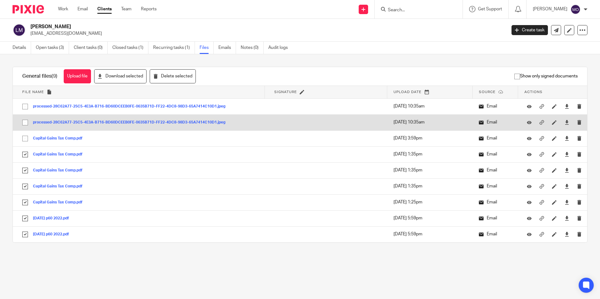
drag, startPoint x: 26, startPoint y: 140, endPoint x: 22, endPoint y: 119, distance: 20.4
click at [26, 139] on input "checkbox" at bounding box center [25, 139] width 12 height 12
checkbox input "true"
click at [22, 119] on input "checkbox" at bounding box center [25, 123] width 12 height 12
checkbox input "true"
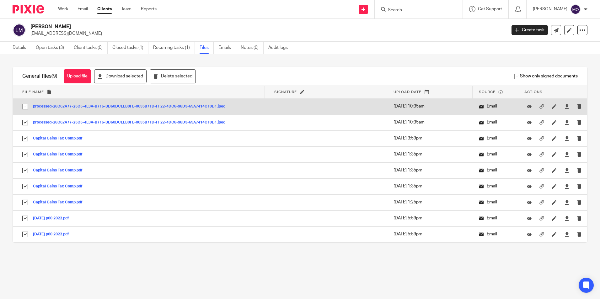
click at [25, 108] on input "checkbox" at bounding box center [25, 107] width 12 height 12
checkbox input "true"
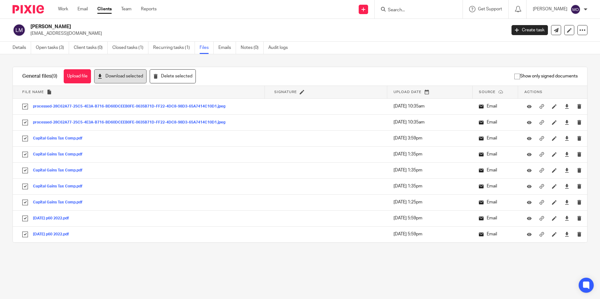
click at [130, 76] on button "Download selected" at bounding box center [120, 76] width 52 height 14
click at [579, 31] on icon at bounding box center [582, 30] width 6 height 6
click at [544, 56] on link "Export data" at bounding box center [542, 54] width 69 height 9
click at [417, 22] on div "Laura McGreevy lauramcgreevy1@hotmail.com Create task Update from Companies Hou…" at bounding box center [300, 30] width 600 height 23
click at [106, 10] on link "Clients" at bounding box center [104, 9] width 14 height 6
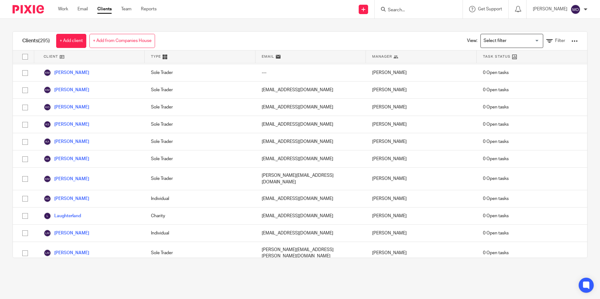
scroll to position [2391, 0]
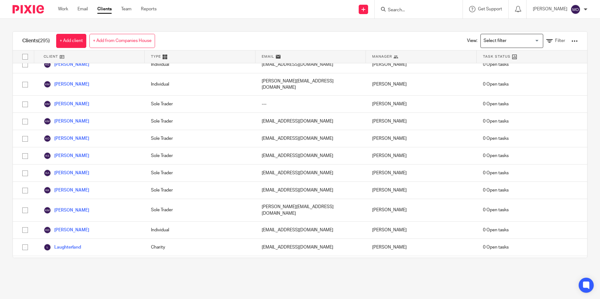
click at [71, 281] on link "Leon McCann" at bounding box center [66, 285] width 45 height 8
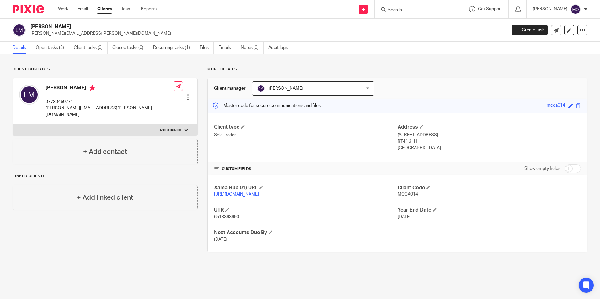
drag, startPoint x: 31, startPoint y: 26, endPoint x: 63, endPoint y: 24, distance: 31.7
click at [63, 24] on h2 "[PERSON_NAME]" at bounding box center [218, 27] width 377 height 7
drag, startPoint x: 63, startPoint y: 24, endPoint x: 59, endPoint y: 27, distance: 4.9
copy h2 "[PERSON_NAME]"
click at [212, 48] on link "Files" at bounding box center [206, 48] width 14 height 12
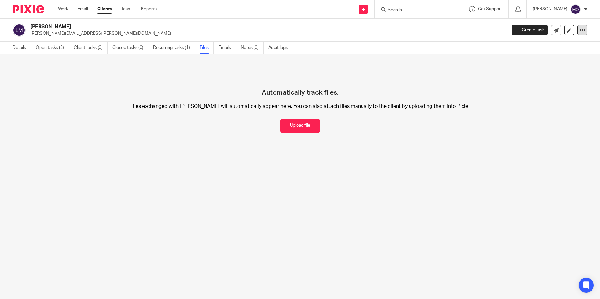
click at [579, 32] on icon at bounding box center [582, 30] width 6 height 6
click at [557, 53] on link "Export data" at bounding box center [542, 54] width 69 height 9
click at [105, 8] on link "Clients" at bounding box center [104, 9] width 14 height 6
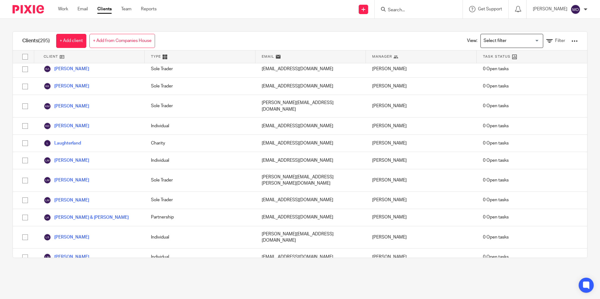
scroll to position [2468, 0]
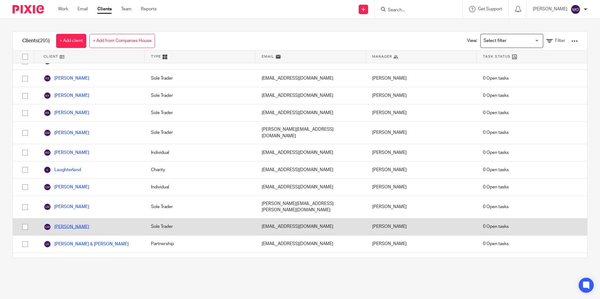
click at [61, 223] on link "[PERSON_NAME]" at bounding box center [66, 227] width 45 height 8
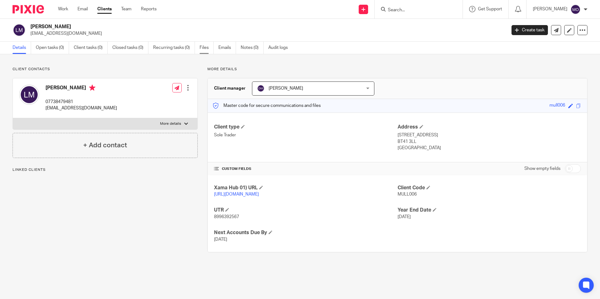
click at [209, 49] on link "Files" at bounding box center [206, 48] width 14 height 12
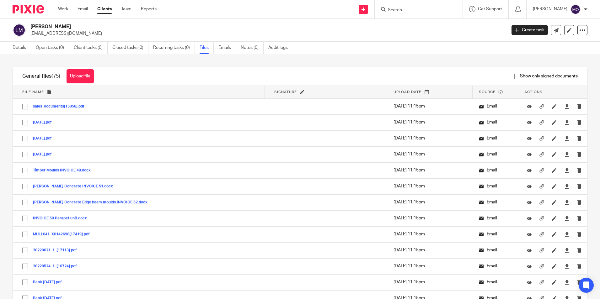
drag, startPoint x: 30, startPoint y: 25, endPoint x: 60, endPoint y: 28, distance: 29.6
click at [60, 28] on h2 "[PERSON_NAME]" at bounding box center [218, 27] width 377 height 7
drag, startPoint x: 60, startPoint y: 28, endPoint x: 56, endPoint y: 26, distance: 4.3
copy h2 "[PERSON_NAME]"
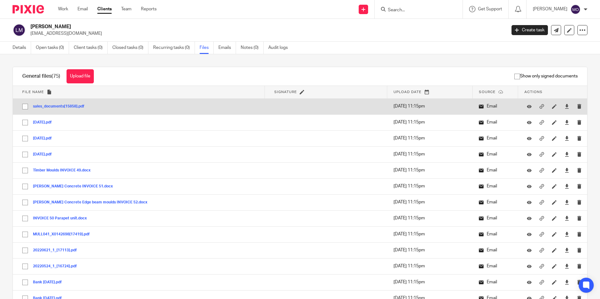
drag, startPoint x: 24, startPoint y: 106, endPoint x: 25, endPoint y: 111, distance: 4.8
click at [25, 108] on input "checkbox" at bounding box center [25, 107] width 12 height 12
checkbox input "true"
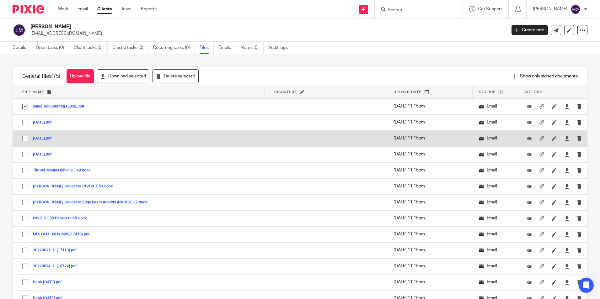
drag, startPoint x: 25, startPoint y: 123, endPoint x: 27, endPoint y: 133, distance: 10.2
click at [25, 124] on input "checkbox" at bounding box center [25, 123] width 12 height 12
checkbox input "true"
click at [27, 134] on input "checkbox" at bounding box center [25, 139] width 12 height 12
checkbox input "true"
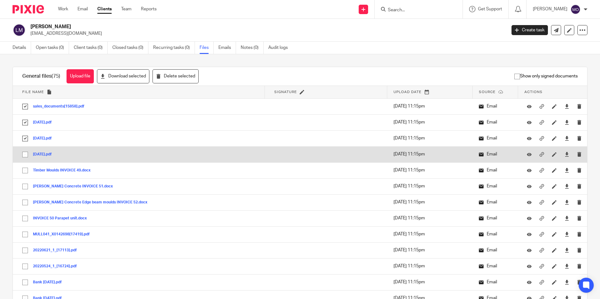
click at [22, 156] on input "checkbox" at bounding box center [25, 155] width 12 height 12
checkbox input "true"
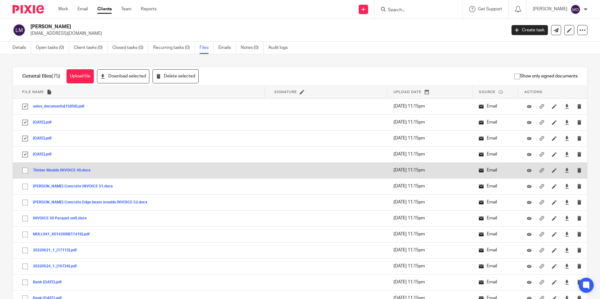
drag, startPoint x: 24, startPoint y: 170, endPoint x: 25, endPoint y: 177, distance: 6.8
click at [24, 171] on input "checkbox" at bounding box center [25, 171] width 12 height 12
checkbox input "true"
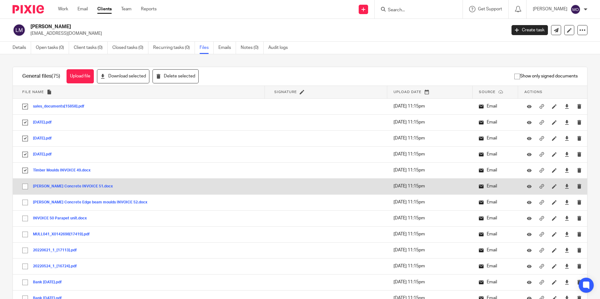
click at [26, 189] on input "checkbox" at bounding box center [25, 187] width 12 height 12
checkbox input "true"
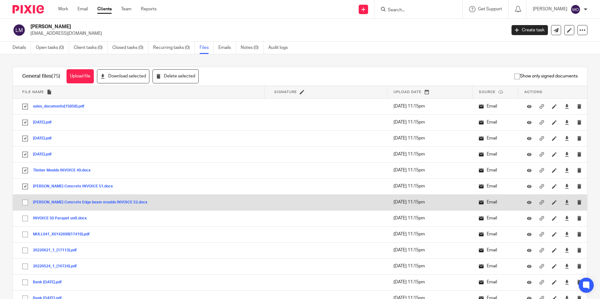
scroll to position [94, 0]
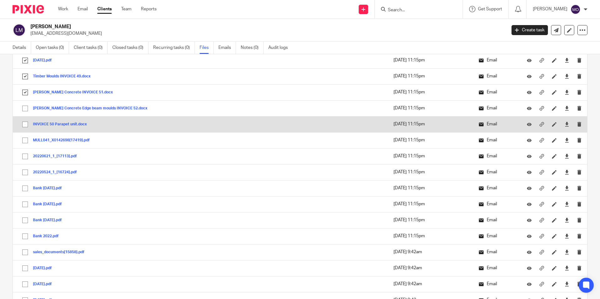
drag, startPoint x: 23, startPoint y: 107, endPoint x: 24, endPoint y: 123, distance: 15.7
click at [23, 108] on input "checkbox" at bounding box center [25, 109] width 12 height 12
checkbox input "true"
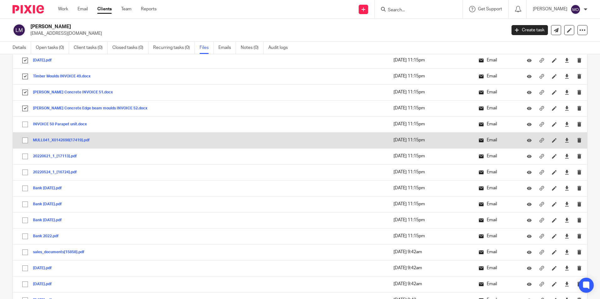
drag, startPoint x: 24, startPoint y: 124, endPoint x: 25, endPoint y: 134, distance: 9.8
click at [24, 125] on input "checkbox" at bounding box center [25, 125] width 12 height 12
checkbox input "true"
click at [26, 141] on input "checkbox" at bounding box center [25, 141] width 12 height 12
checkbox input "true"
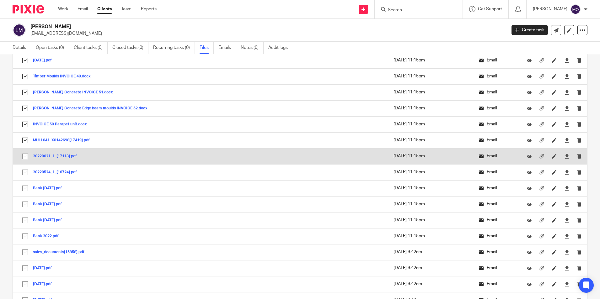
click at [26, 156] on input "checkbox" at bounding box center [25, 157] width 12 height 12
checkbox input "true"
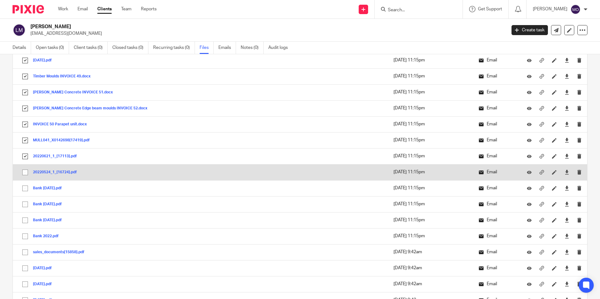
drag, startPoint x: 24, startPoint y: 171, endPoint x: 24, endPoint y: 178, distance: 7.5
click at [24, 171] on input "checkbox" at bounding box center [25, 172] width 12 height 12
checkbox input "true"
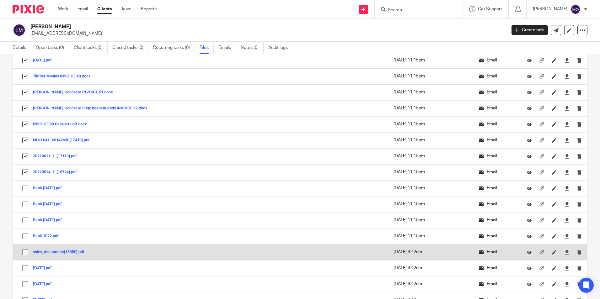
drag, startPoint x: 23, startPoint y: 186, endPoint x: 27, endPoint y: 246, distance: 59.7
click at [23, 187] on input "checkbox" at bounding box center [25, 188] width 12 height 12
checkbox input "true"
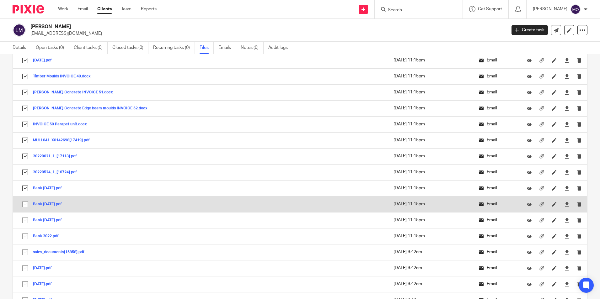
click at [24, 210] on input "checkbox" at bounding box center [25, 204] width 12 height 12
checkbox input "true"
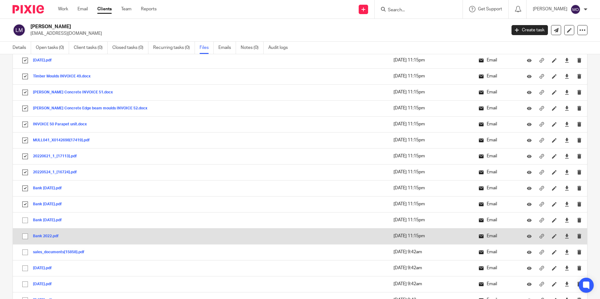
drag, startPoint x: 26, startPoint y: 219, endPoint x: 25, endPoint y: 233, distance: 14.2
click at [26, 220] on input "checkbox" at bounding box center [25, 220] width 12 height 12
checkbox input "true"
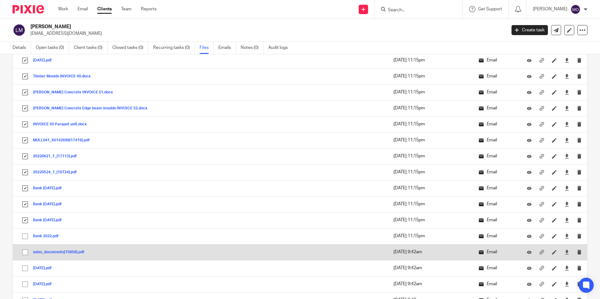
drag, startPoint x: 24, startPoint y: 237, endPoint x: 24, endPoint y: 252, distance: 15.1
click at [24, 238] on input "checkbox" at bounding box center [25, 236] width 12 height 12
checkbox input "true"
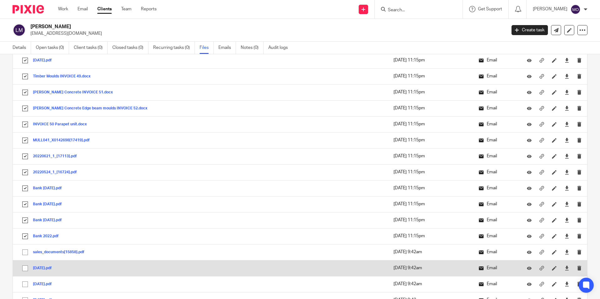
drag, startPoint x: 23, startPoint y: 255, endPoint x: 25, endPoint y: 265, distance: 10.5
click at [24, 256] on input "checkbox" at bounding box center [25, 252] width 12 height 12
checkbox input "true"
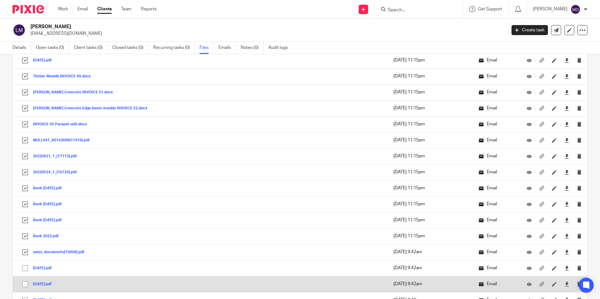
drag, startPoint x: 25, startPoint y: 266, endPoint x: 25, endPoint y: 281, distance: 15.7
click at [25, 268] on input "checkbox" at bounding box center [25, 268] width 12 height 12
checkbox input "true"
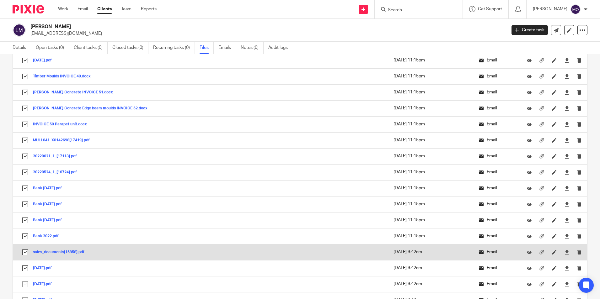
drag, startPoint x: 23, startPoint y: 284, endPoint x: 26, endPoint y: 254, distance: 30.3
click at [23, 284] on input "checkbox" at bounding box center [25, 284] width 12 height 12
checkbox input "true"
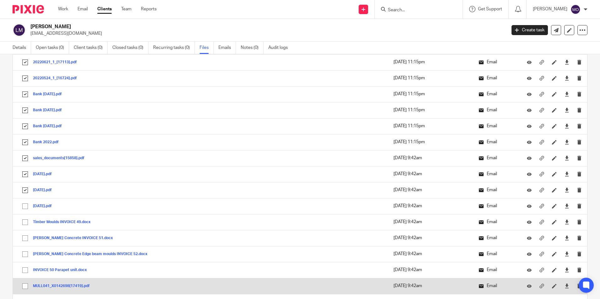
scroll to position [251, 0]
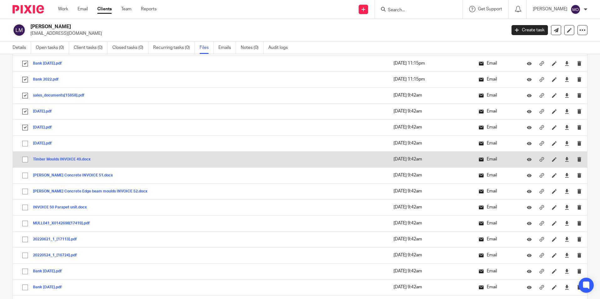
drag, startPoint x: 25, startPoint y: 145, endPoint x: 27, endPoint y: 157, distance: 12.4
click at [26, 148] on input "checkbox" at bounding box center [25, 144] width 12 height 12
checkbox input "true"
click at [27, 159] on input "checkbox" at bounding box center [25, 160] width 12 height 12
checkbox input "true"
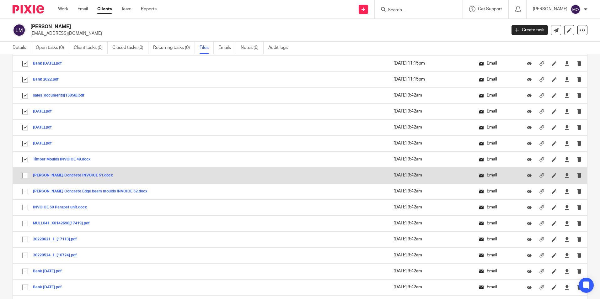
click at [26, 174] on input "checkbox" at bounding box center [25, 176] width 12 height 12
checkbox input "true"
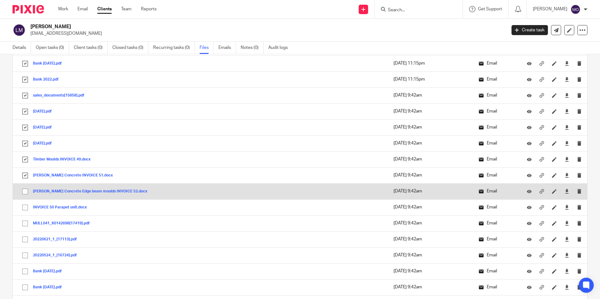
click at [24, 191] on input "checkbox" at bounding box center [25, 192] width 12 height 12
checkbox input "true"
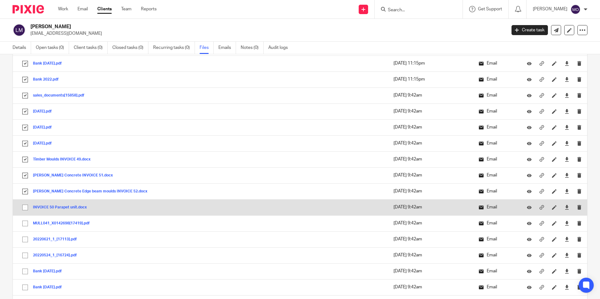
click at [25, 210] on input "checkbox" at bounding box center [25, 208] width 12 height 12
checkbox input "true"
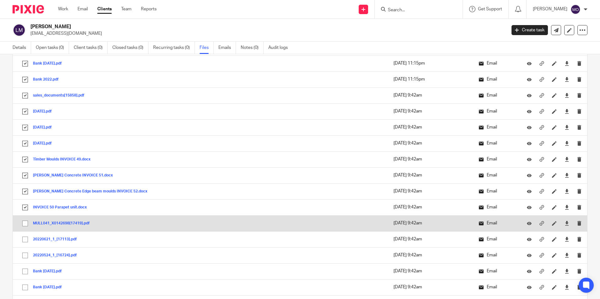
click at [24, 220] on input "checkbox" at bounding box center [25, 224] width 12 height 12
checkbox input "true"
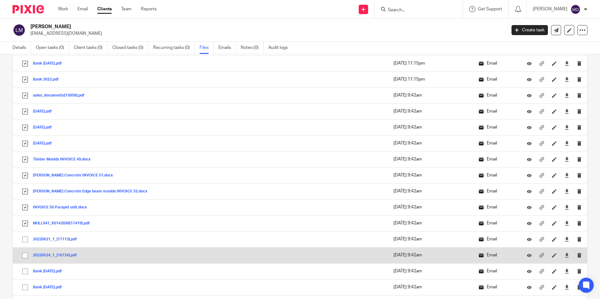
drag, startPoint x: 24, startPoint y: 238, endPoint x: 25, endPoint y: 247, distance: 9.8
click at [23, 240] on input "checkbox" at bounding box center [25, 240] width 12 height 12
checkbox input "true"
drag, startPoint x: 24, startPoint y: 253, endPoint x: 28, endPoint y: 260, distance: 7.9
click at [25, 253] on input "checkbox" at bounding box center [25, 256] width 12 height 12
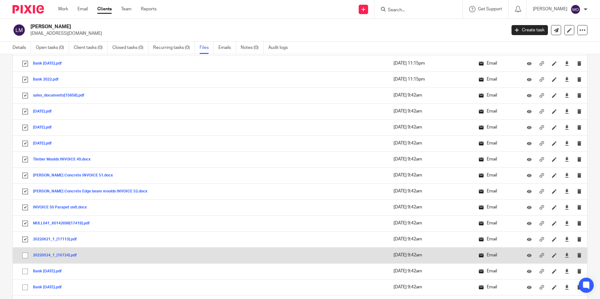
checkbox input "true"
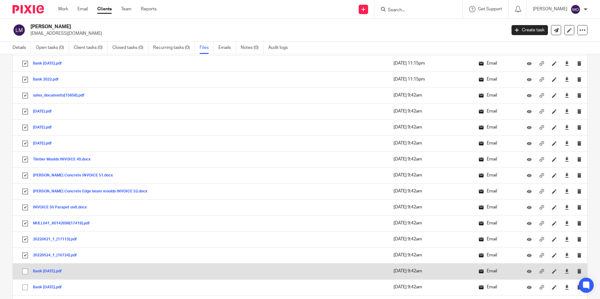
click at [27, 273] on input "checkbox" at bounding box center [25, 272] width 12 height 12
checkbox input "true"
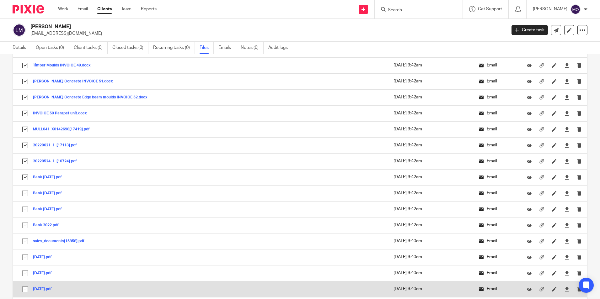
scroll to position [376, 0]
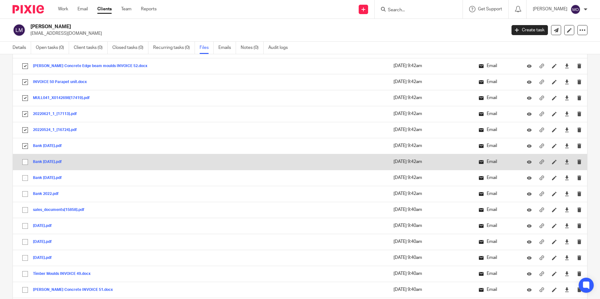
click at [27, 164] on input "checkbox" at bounding box center [25, 162] width 12 height 12
checkbox input "true"
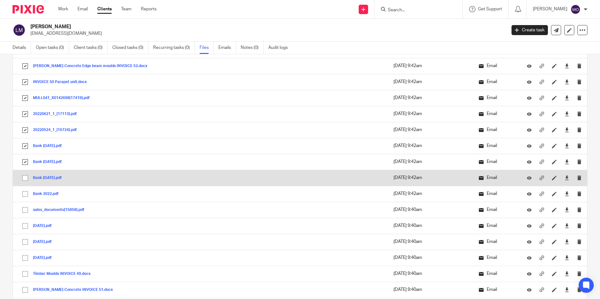
drag, startPoint x: 28, startPoint y: 179, endPoint x: 28, endPoint y: 182, distance: 3.4
click at [28, 179] on input "checkbox" at bounding box center [25, 178] width 12 height 12
checkbox input "true"
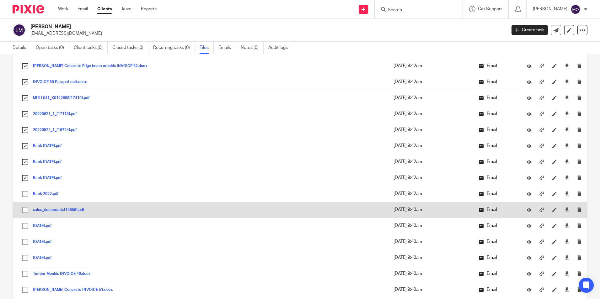
drag, startPoint x: 25, startPoint y: 198, endPoint x: 24, endPoint y: 210, distance: 13.0
click at [25, 199] on input "checkbox" at bounding box center [25, 194] width 12 height 12
checkbox input "true"
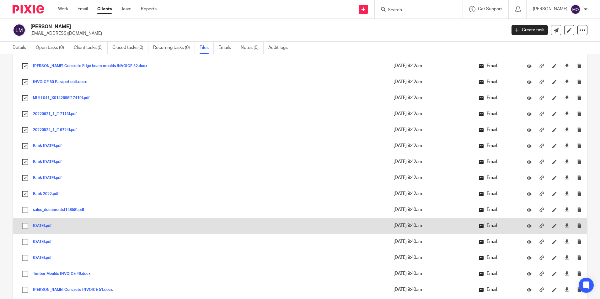
drag, startPoint x: 23, startPoint y: 211, endPoint x: 22, endPoint y: 218, distance: 6.7
click at [23, 212] on input "checkbox" at bounding box center [25, 210] width 12 height 12
checkbox input "true"
click at [21, 224] on input "checkbox" at bounding box center [25, 226] width 12 height 12
checkbox input "true"
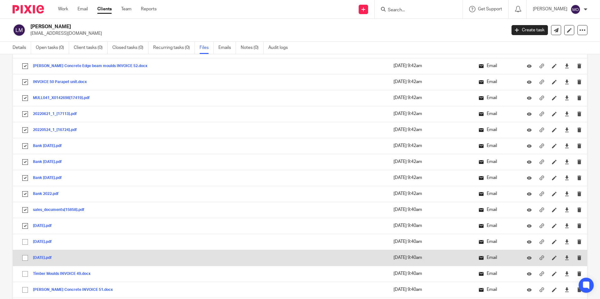
drag, startPoint x: 25, startPoint y: 242, endPoint x: 30, endPoint y: 261, distance: 19.5
click at [26, 245] on input "checkbox" at bounding box center [25, 242] width 12 height 12
checkbox input "true"
click at [29, 260] on input "checkbox" at bounding box center [25, 258] width 12 height 12
checkbox input "true"
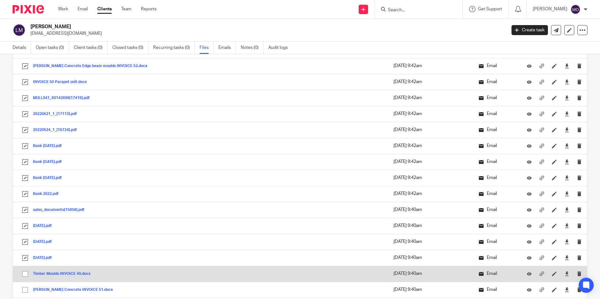
click at [26, 275] on input "checkbox" at bounding box center [25, 274] width 12 height 12
checkbox input "true"
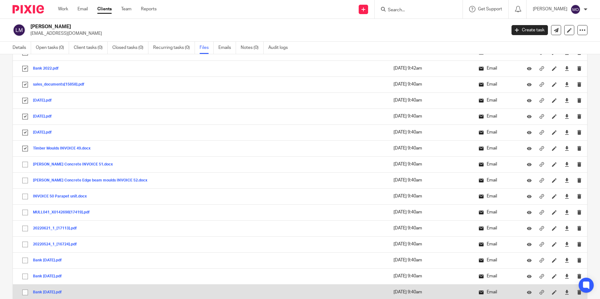
scroll to position [564, 0]
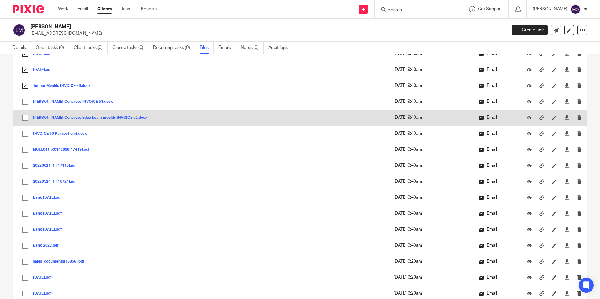
drag, startPoint x: 24, startPoint y: 99, endPoint x: 24, endPoint y: 119, distance: 20.7
click at [26, 100] on input "checkbox" at bounding box center [25, 102] width 12 height 12
checkbox input "true"
click at [24, 119] on input "checkbox" at bounding box center [25, 118] width 12 height 12
checkbox input "true"
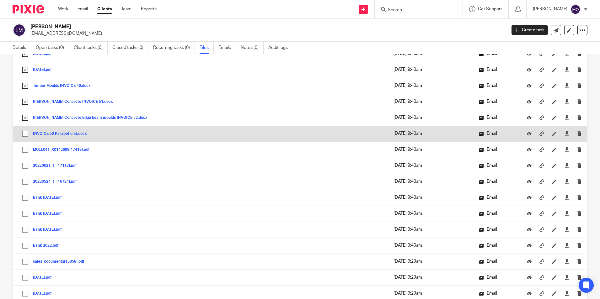
click at [28, 135] on input "checkbox" at bounding box center [25, 134] width 12 height 12
checkbox input "true"
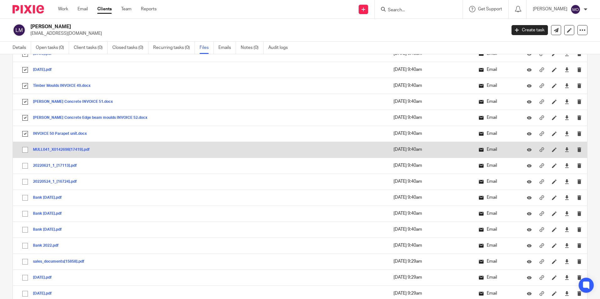
click at [25, 151] on input "checkbox" at bounding box center [25, 150] width 12 height 12
checkbox input "true"
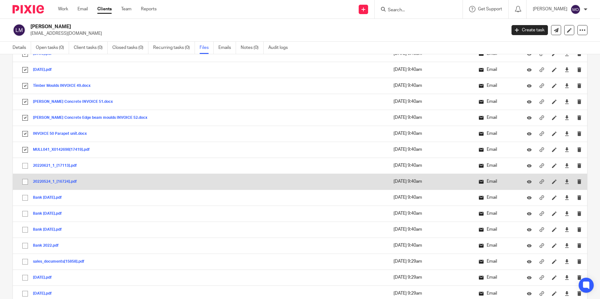
drag, startPoint x: 24, startPoint y: 169, endPoint x: 25, endPoint y: 185, distance: 15.8
click at [24, 171] on input "checkbox" at bounding box center [25, 166] width 12 height 12
checkbox input "true"
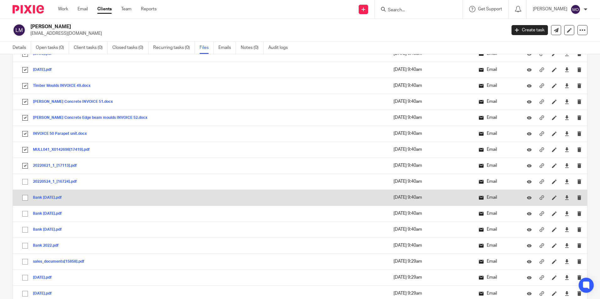
drag, startPoint x: 25, startPoint y: 186, endPoint x: 25, endPoint y: 193, distance: 6.3
click at [25, 187] on input "checkbox" at bounding box center [25, 182] width 12 height 12
checkbox input "true"
click at [24, 196] on input "checkbox" at bounding box center [25, 198] width 12 height 12
checkbox input "true"
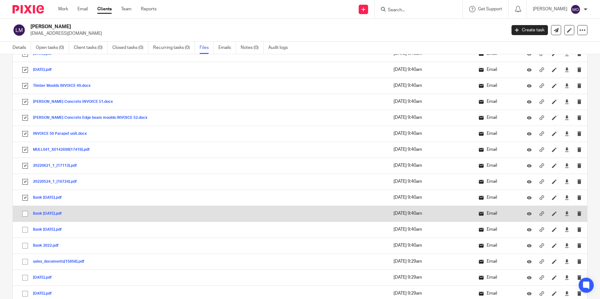
drag, startPoint x: 23, startPoint y: 206, endPoint x: 26, endPoint y: 207, distance: 3.2
click at [23, 206] on td "Bank June 2022.pdf Bank June 2022 Save" at bounding box center [139, 214] width 252 height 16
drag, startPoint x: 24, startPoint y: 213, endPoint x: 24, endPoint y: 217, distance: 4.1
click at [24, 214] on input "checkbox" at bounding box center [25, 214] width 12 height 12
checkbox input "true"
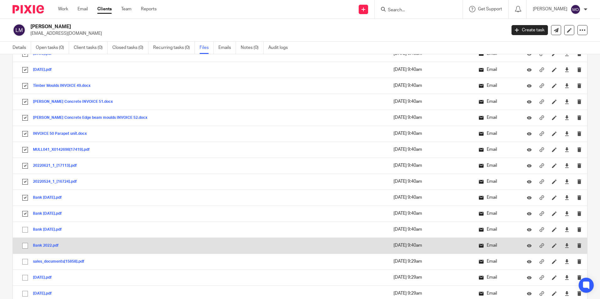
drag, startPoint x: 24, startPoint y: 235, endPoint x: 27, endPoint y: 247, distance: 12.9
click at [24, 236] on td "Bank July2022.pdf Bank July2022 Save" at bounding box center [139, 230] width 252 height 16
click at [27, 248] on input "checkbox" at bounding box center [25, 246] width 12 height 12
checkbox input "true"
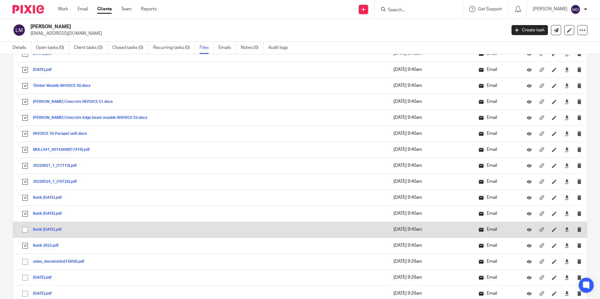
click at [25, 228] on input "checkbox" at bounding box center [25, 230] width 12 height 12
checkbox input "true"
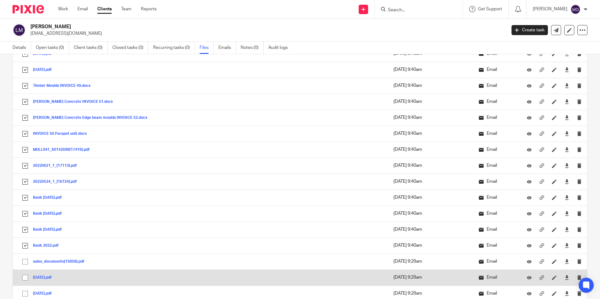
drag, startPoint x: 23, startPoint y: 261, endPoint x: 24, endPoint y: 272, distance: 11.0
click at [23, 263] on input "checkbox" at bounding box center [25, 262] width 12 height 12
checkbox input "true"
click at [25, 280] on input "checkbox" at bounding box center [25, 278] width 12 height 12
checkbox input "true"
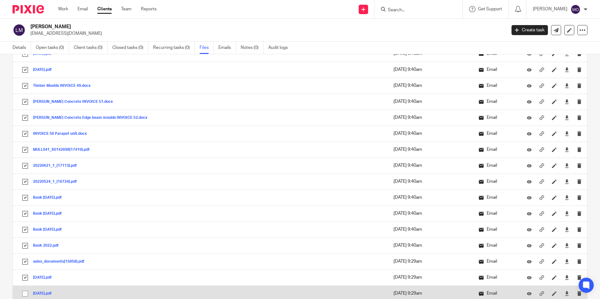
click at [28, 292] on input "checkbox" at bounding box center [25, 294] width 12 height 12
checkbox input "true"
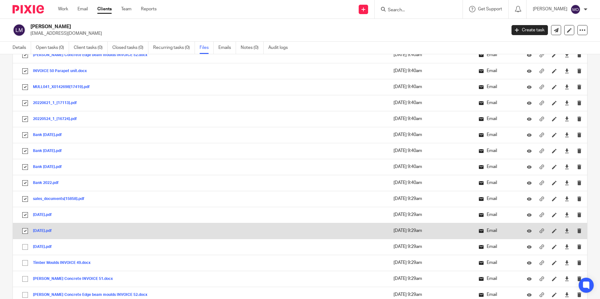
scroll to position [721, 0]
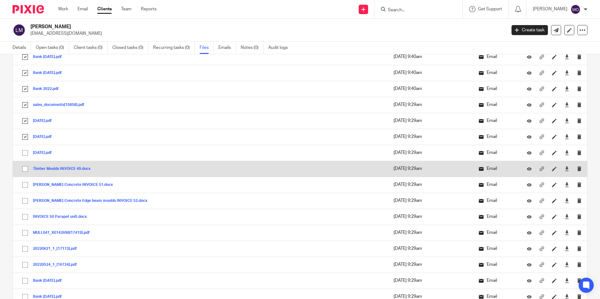
drag, startPoint x: 27, startPoint y: 156, endPoint x: 28, endPoint y: 162, distance: 6.0
click at [27, 158] on input "checkbox" at bounding box center [25, 153] width 12 height 12
checkbox input "true"
drag, startPoint x: 27, startPoint y: 168, endPoint x: 26, endPoint y: 175, distance: 7.6
click at [26, 168] on input "checkbox" at bounding box center [25, 169] width 12 height 12
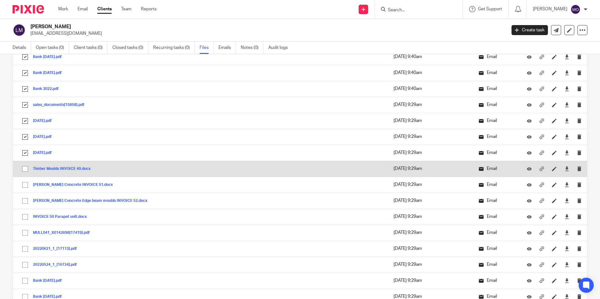
checkbox input "true"
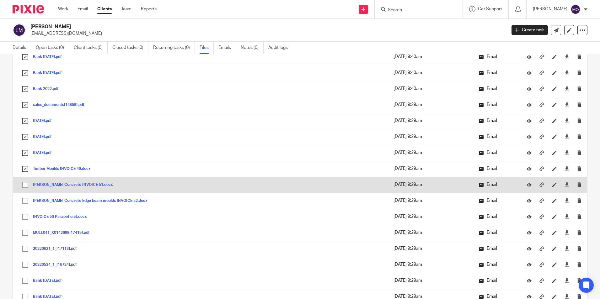
click at [24, 188] on input "checkbox" at bounding box center [25, 185] width 12 height 12
checkbox input "true"
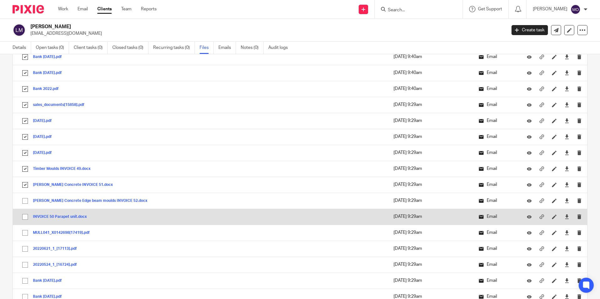
drag
click at [25, 201] on input "checkbox" at bounding box center [25, 201] width 12 height 12
checkbox input "true"
click at [27, 220] on input "checkbox" at bounding box center [25, 217] width 12 height 12
checkbox input "true"
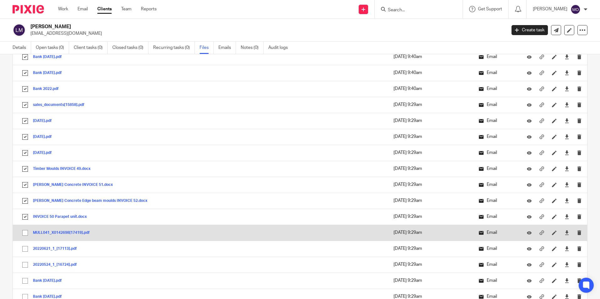
click at [23, 234] on input "checkbox" at bounding box center [25, 233] width 12 height 12
checkbox input "true"
click at [25, 240] on td "MULL041_X0142698[17419].pdf MULL041_X0142698[17419] Save" at bounding box center [139, 233] width 252 height 16
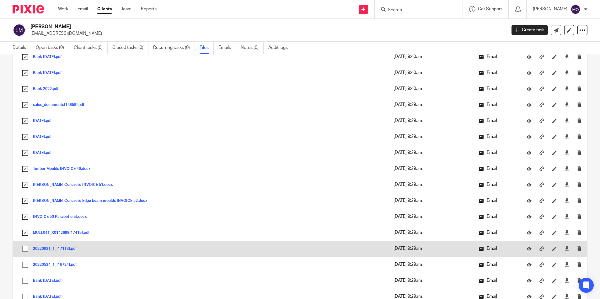
click at [25, 248] on input "checkbox" at bounding box center [25, 249] width 12 height 12
checkbox input "true"
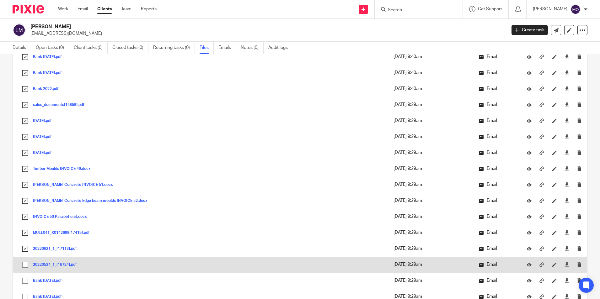
click at [23, 263] on input "checkbox" at bounding box center [25, 265] width 12 height 12
checkbox input "true"
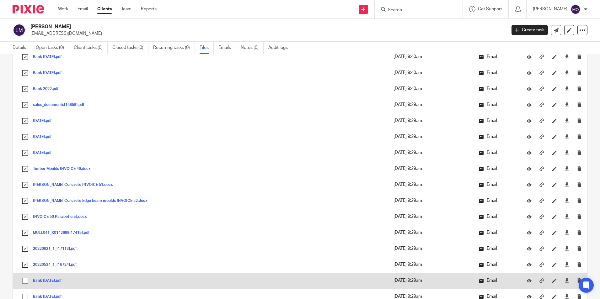
click at [24, 282] on input "checkbox" at bounding box center [25, 281] width 12 height 12
checkbox input "true"
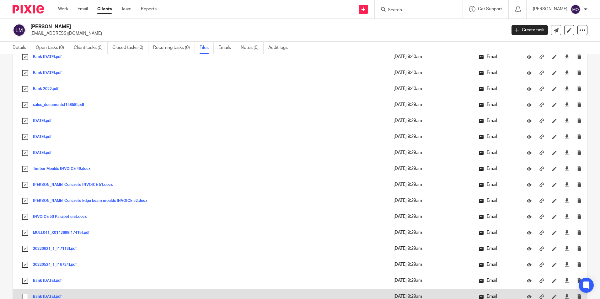
click at [23, 296] on input "checkbox" at bounding box center [25, 297] width 12 height 12
checkbox input "true"
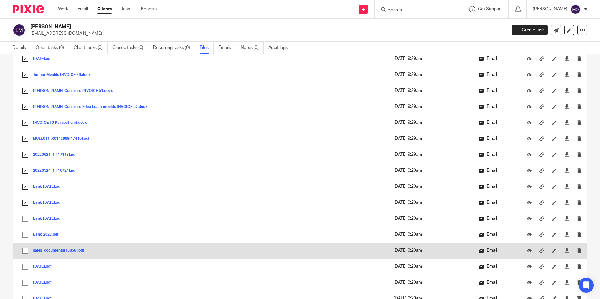
scroll to position [909, 0]
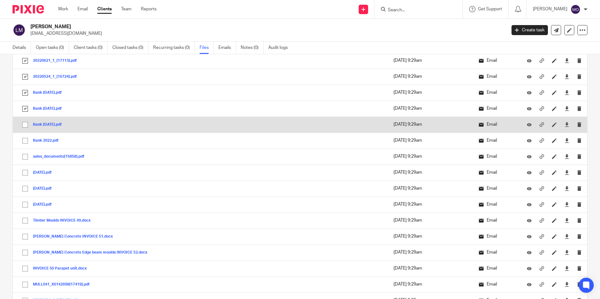
click at [24, 124] on input "checkbox" at bounding box center [25, 125] width 12 height 12
checkbox input "true"
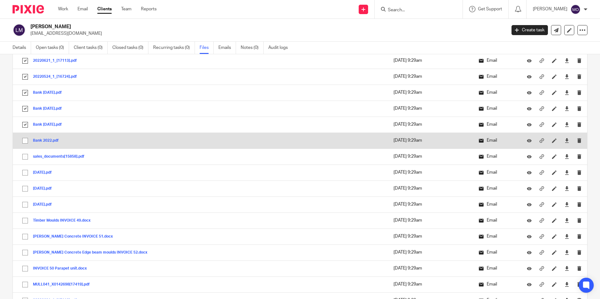
click at [24, 142] on input "checkbox" at bounding box center [25, 141] width 12 height 12
checkbox input "true"
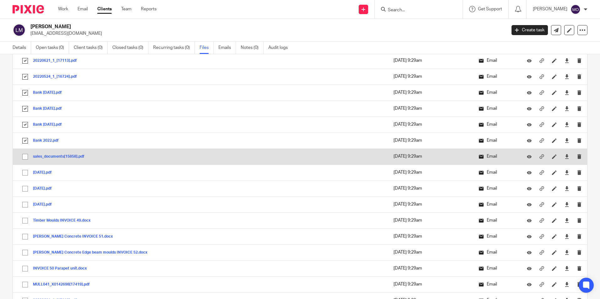
click at [27, 156] on input "checkbox" at bounding box center [25, 157] width 12 height 12
checkbox input "true"
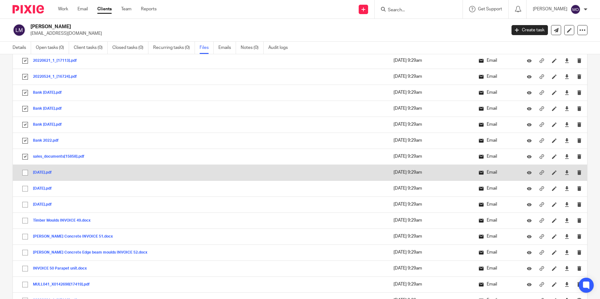
click at [27, 173] on input "checkbox" at bounding box center [25, 173] width 12 height 12
checkbox input "true"
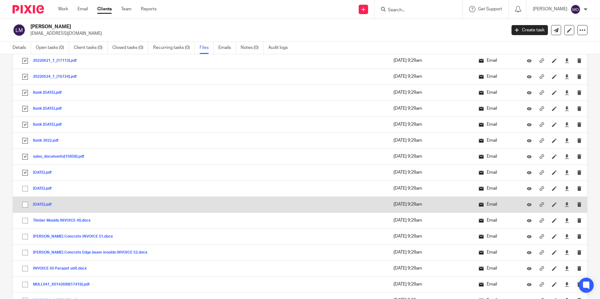
click at [23, 191] on input "checkbox" at bounding box center [25, 189] width 12 height 12
checkbox input "true"
click at [22, 210] on input "checkbox" at bounding box center [25, 205] width 12 height 12
checkbox input "true"
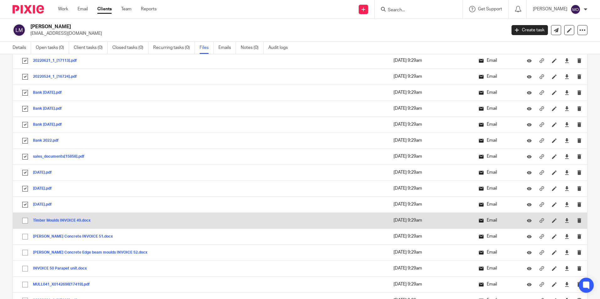
click at [24, 223] on input "checkbox" at bounding box center [25, 221] width 12 height 12
checkbox input "true"
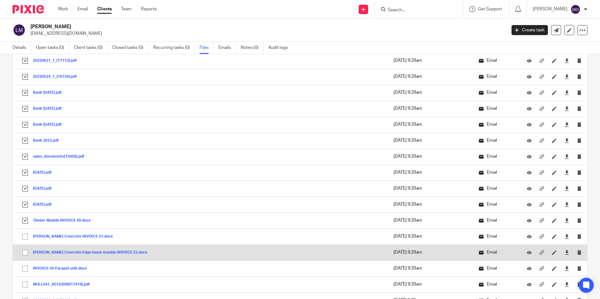
click at [29, 237] on input "checkbox" at bounding box center [25, 237] width 12 height 12
checkbox input "true"
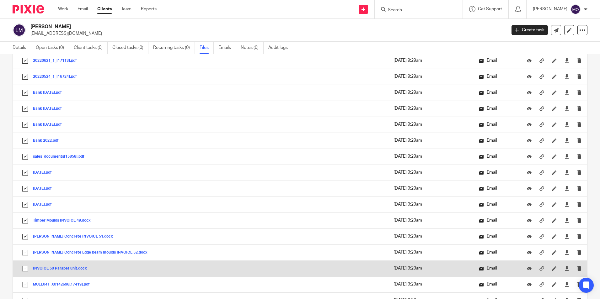
click at [24, 254] on input "checkbox" at bounding box center [25, 253] width 12 height 12
checkbox input "true"
click at [24, 264] on td "INVOICE 50 Parapet unit.docx INVOICE 50 Parapet unit Save" at bounding box center [139, 269] width 252 height 16
click at [25, 271] on input "checkbox" at bounding box center [25, 269] width 12 height 12
checkbox input "true"
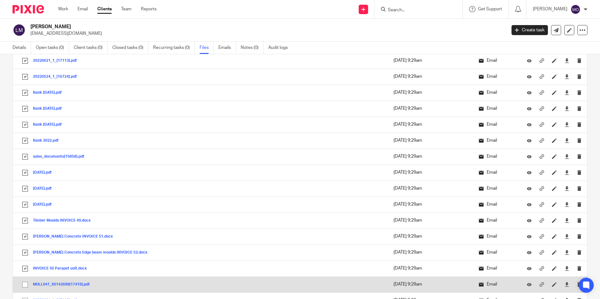
click at [25, 286] on input "checkbox" at bounding box center [25, 285] width 12 height 12
checkbox input "true"
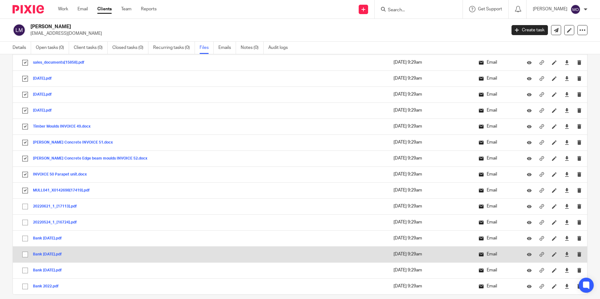
scroll to position [1027, 0]
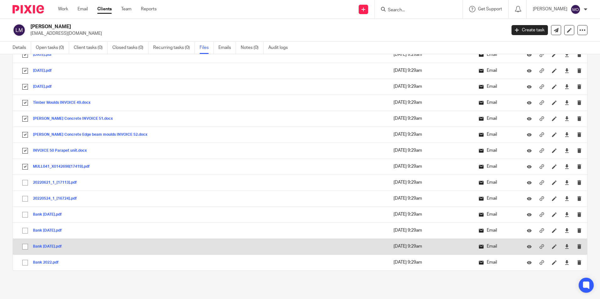
click at [25, 261] on input "checkbox" at bounding box center [25, 263] width 12 height 12
checkbox input "true"
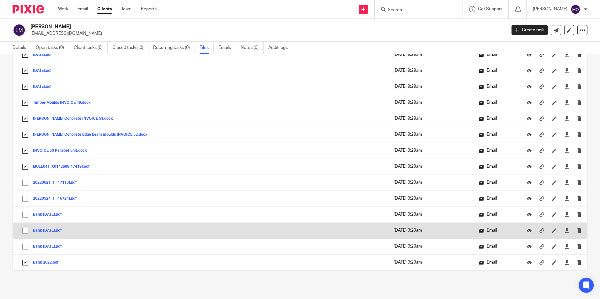
click at [26, 246] on input "checkbox" at bounding box center [25, 247] width 12 height 12
checkbox input "true"
click at [24, 231] on input "checkbox" at bounding box center [25, 231] width 12 height 12
checkbox input "true"
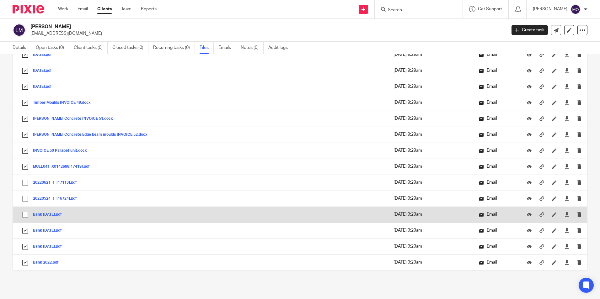
click at [24, 214] on input "checkbox" at bounding box center [25, 215] width 12 height 12
checkbox input "true"
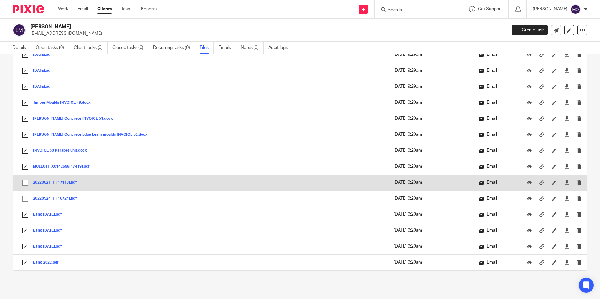
click at [26, 195] on input "checkbox" at bounding box center [25, 199] width 12 height 12
checkbox input "true"
click at [22, 181] on input "checkbox" at bounding box center [25, 183] width 12 height 12
checkbox input "true"
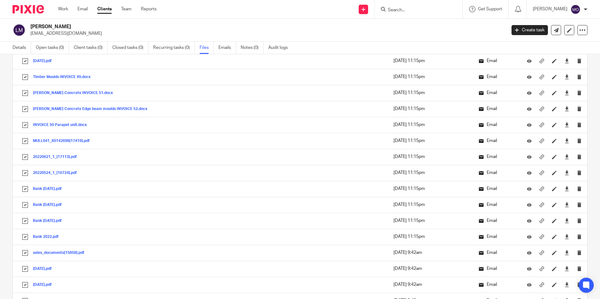
scroll to position [0, 0]
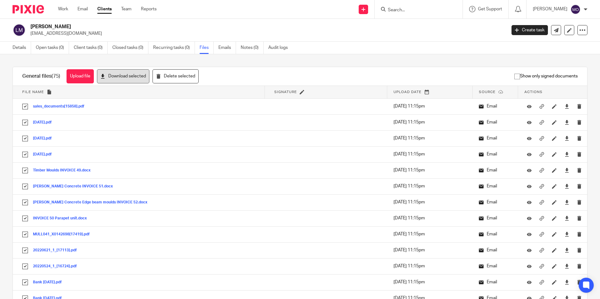
click at [115, 78] on button "Download selected" at bounding box center [123, 76] width 52 height 14
click at [579, 31] on icon at bounding box center [582, 30] width 6 height 6
click at [541, 55] on link "Export data" at bounding box center [542, 54] width 69 height 9
click at [392, 40] on div "Liam Mullan lgmullan@live.com Create task Update from Companies House Export da…" at bounding box center [300, 30] width 600 height 23
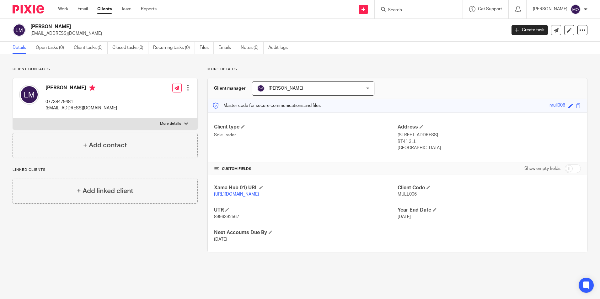
click at [98, 7] on link "Clients" at bounding box center [104, 9] width 14 height 6
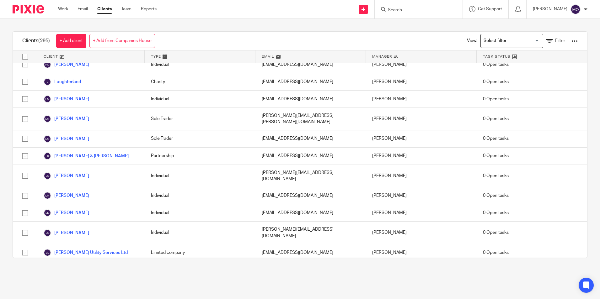
scroll to position [2525, 0]
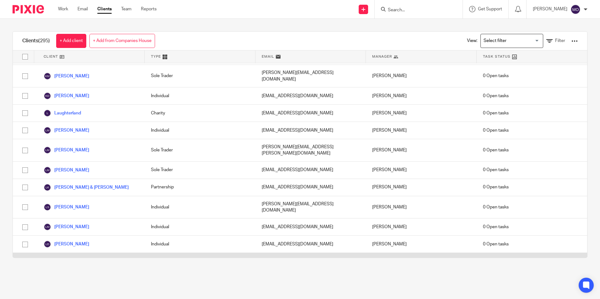
click at [75, 261] on link "[PERSON_NAME]" at bounding box center [66, 265] width 45 height 8
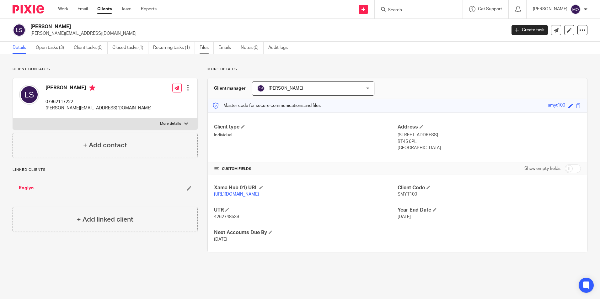
click at [205, 44] on link "Files" at bounding box center [206, 48] width 14 height 12
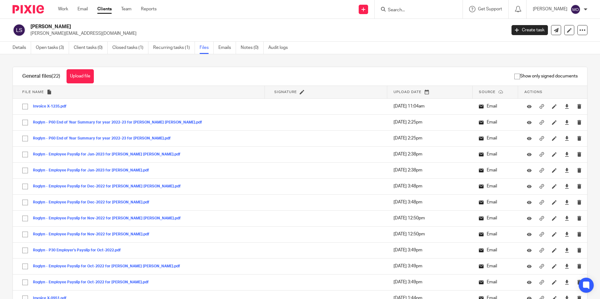
drag, startPoint x: 30, startPoint y: 25, endPoint x: 61, endPoint y: 25, distance: 30.4
click at [61, 25] on h2 "[PERSON_NAME]" at bounding box center [218, 27] width 377 height 7
copy h2 "[PERSON_NAME]"
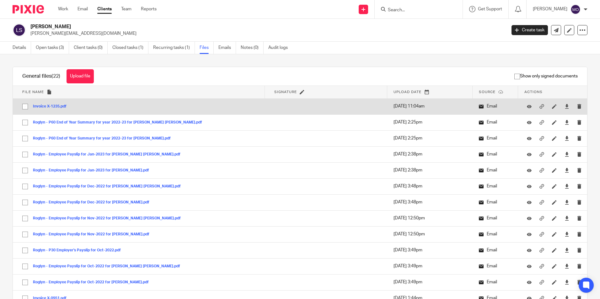
click at [24, 110] on input "checkbox" at bounding box center [25, 107] width 12 height 12
checkbox input "true"
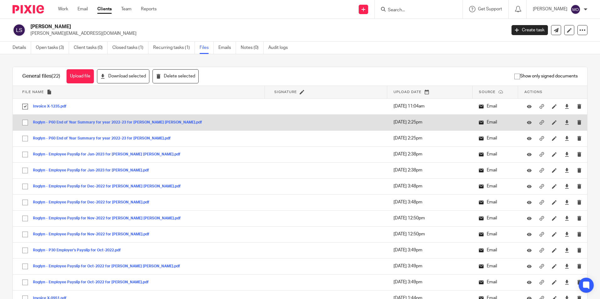
click at [25, 123] on input "checkbox" at bounding box center [25, 123] width 12 height 12
checkbox input "true"
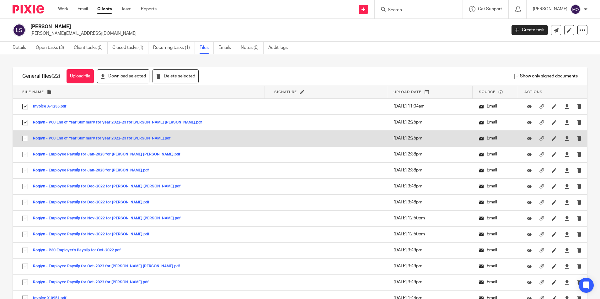
click at [26, 139] on input "checkbox" at bounding box center [25, 139] width 12 height 12
checkbox input "true"
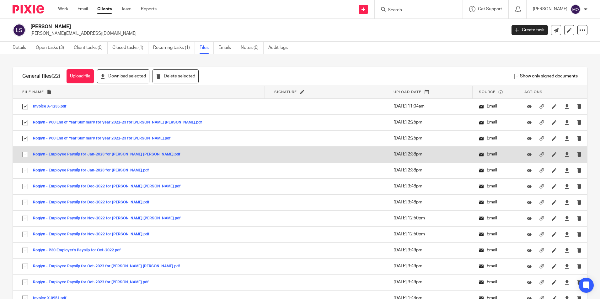
click at [26, 154] on input "checkbox" at bounding box center [25, 155] width 12 height 12
checkbox input "true"
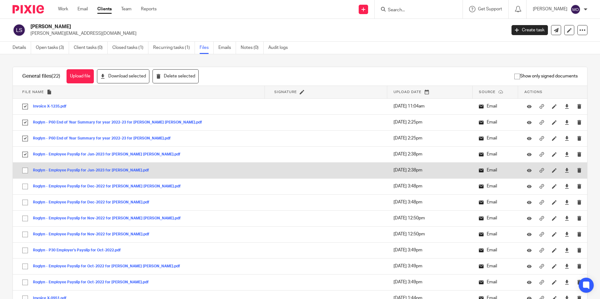
drag, startPoint x: 24, startPoint y: 170, endPoint x: 25, endPoint y: 176, distance: 6.7
click at [24, 170] on input "checkbox" at bounding box center [25, 171] width 12 height 12
checkbox input "true"
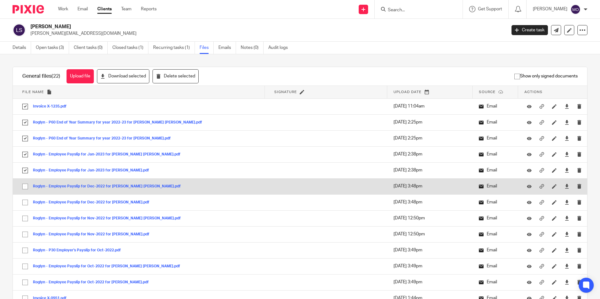
click at [26, 185] on input "checkbox" at bounding box center [25, 187] width 12 height 12
checkbox input "true"
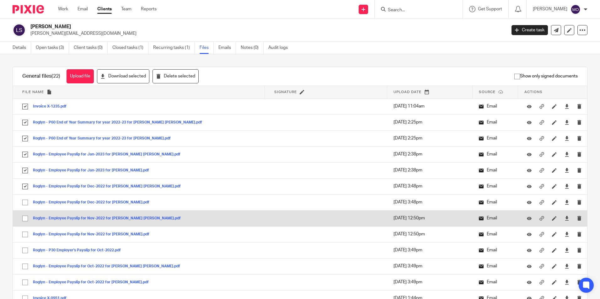
drag, startPoint x: 24, startPoint y: 202, endPoint x: 25, endPoint y: 214, distance: 12.0
click at [25, 202] on input "checkbox" at bounding box center [25, 203] width 12 height 12
checkbox input "true"
click at [25, 218] on input "checkbox" at bounding box center [25, 219] width 12 height 12
checkbox input "true"
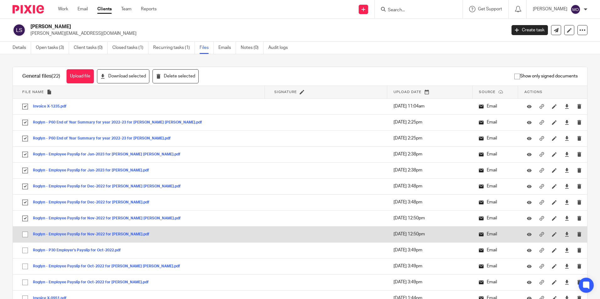
click at [24, 238] on input "checkbox" at bounding box center [25, 235] width 12 height 12
checkbox input "true"
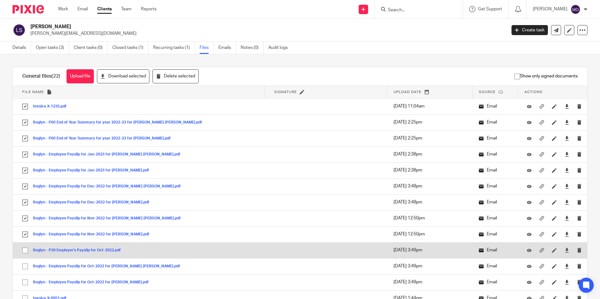
click at [24, 250] on input "checkbox" at bounding box center [25, 251] width 12 height 12
checkbox input "true"
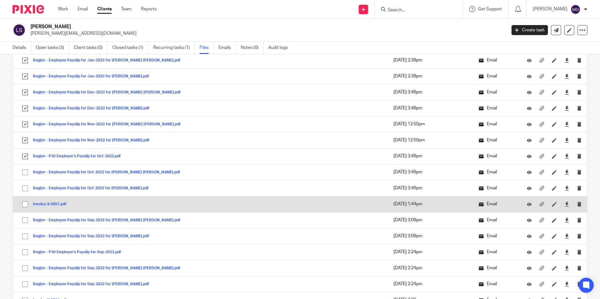
scroll to position [125, 0]
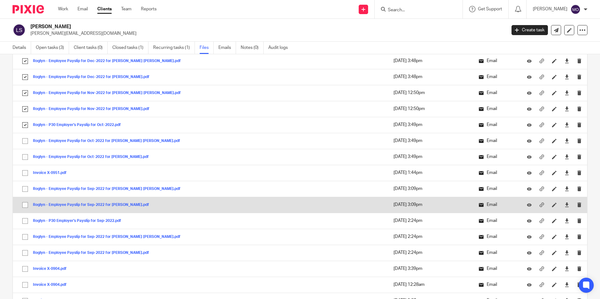
drag, startPoint x: 26, startPoint y: 218, endPoint x: 24, endPoint y: 204, distance: 14.2
click at [26, 216] on input "checkbox" at bounding box center [25, 221] width 12 height 12
checkbox input "true"
click at [24, 203] on input "checkbox" at bounding box center [25, 205] width 12 height 12
checkbox input "true"
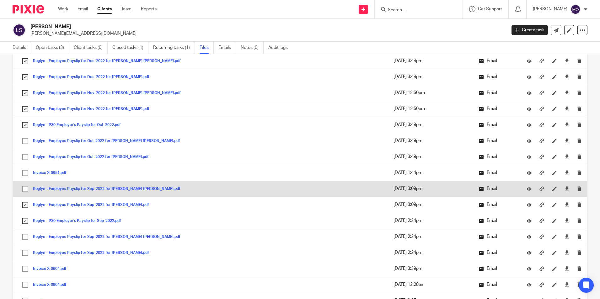
drag, startPoint x: 24, startPoint y: 190, endPoint x: 27, endPoint y: 170, distance: 20.7
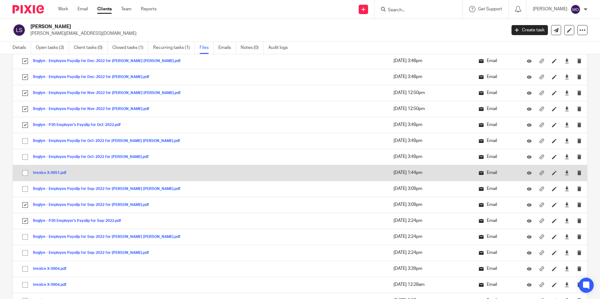
click at [24, 189] on input "checkbox" at bounding box center [25, 189] width 12 height 12
checkbox input "true"
click at [28, 168] on input "checkbox" at bounding box center [25, 173] width 12 height 12
checkbox input "true"
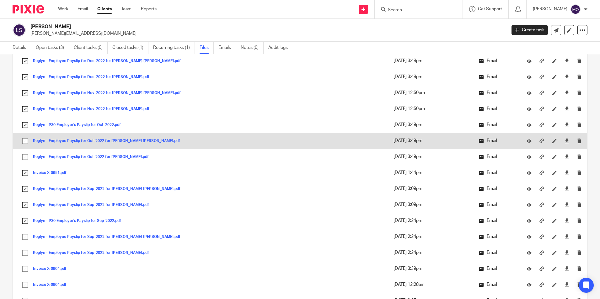
drag, startPoint x: 26, startPoint y: 156, endPoint x: 24, endPoint y: 143, distance: 13.3
click at [26, 155] on input "checkbox" at bounding box center [25, 157] width 12 height 12
checkbox input "true"
click at [24, 142] on input "checkbox" at bounding box center [25, 141] width 12 height 12
checkbox input "true"
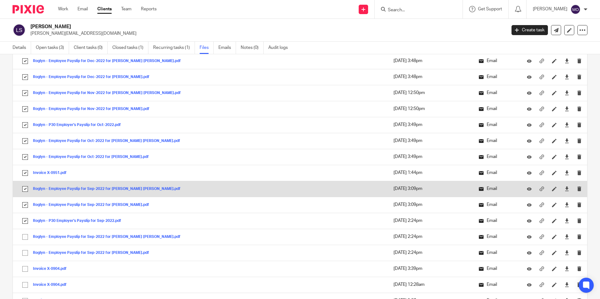
scroll to position [180, 0]
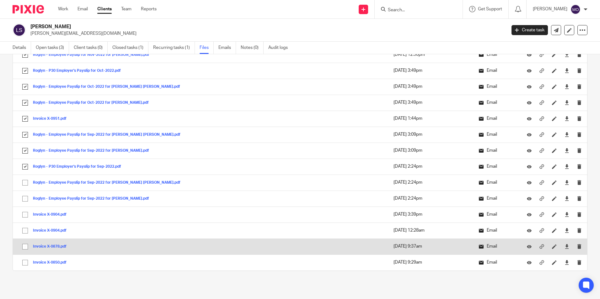
drag, startPoint x: 23, startPoint y: 260, endPoint x: 24, endPoint y: 252, distance: 8.2
click at [24, 258] on input "checkbox" at bounding box center [25, 263] width 12 height 12
checkbox input "true"
click at [24, 252] on input "checkbox" at bounding box center [25, 247] width 12 height 12
checkbox input "true"
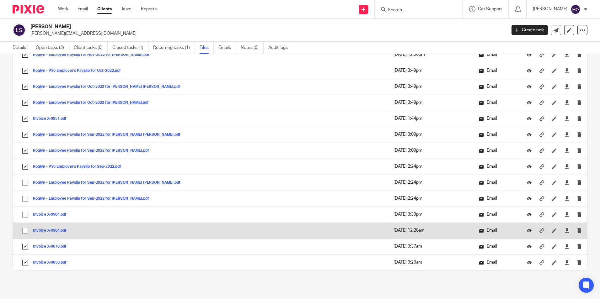
click at [22, 229] on input "checkbox" at bounding box center [25, 231] width 12 height 12
checkbox input "true"
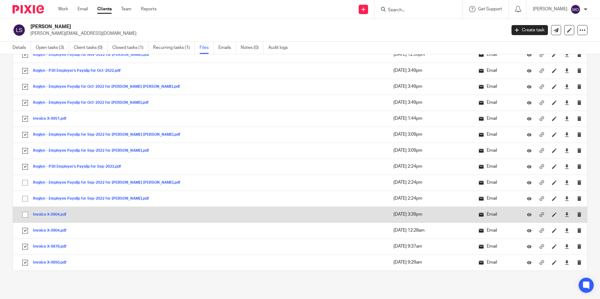
click at [26, 214] on input "checkbox" at bounding box center [25, 215] width 12 height 12
checkbox input "true"
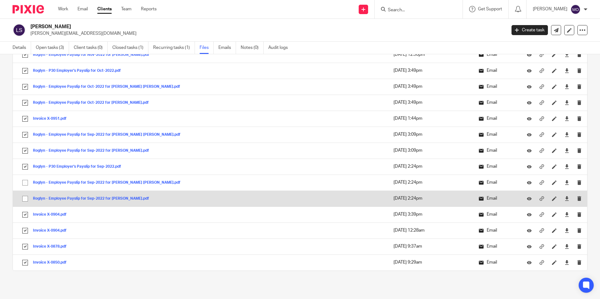
drag, startPoint x: 24, startPoint y: 203, endPoint x: 24, endPoint y: 189, distance: 13.5
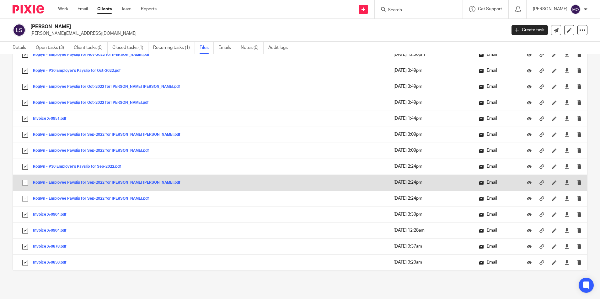
click at [24, 202] on input "checkbox" at bounding box center [25, 199] width 12 height 12
checkbox input "true"
click at [25, 186] on input "checkbox" at bounding box center [25, 183] width 12 height 12
checkbox input "true"
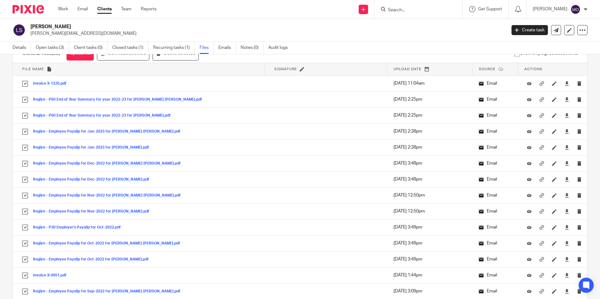
scroll to position [0, 0]
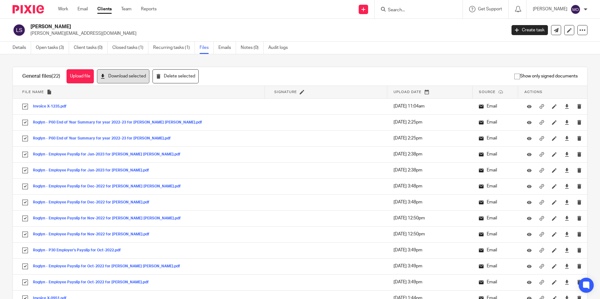
click at [123, 77] on button "Download selected" at bounding box center [123, 76] width 52 height 14
click at [579, 31] on icon at bounding box center [582, 30] width 6 height 6
click at [557, 54] on link "Export data" at bounding box center [542, 54] width 69 height 9
click at [384, 40] on div "[PERSON_NAME] [PERSON_NAME][EMAIL_ADDRESS][DOMAIN_NAME] Create task Update from…" at bounding box center [300, 30] width 600 height 23
click at [107, 8] on link "Clients" at bounding box center [104, 9] width 14 height 6
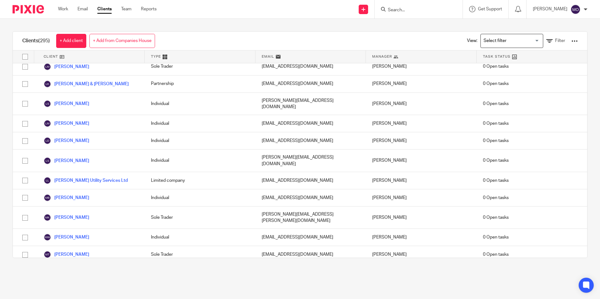
scroll to position [2575, 0]
